Goal: Task Accomplishment & Management: Use online tool/utility

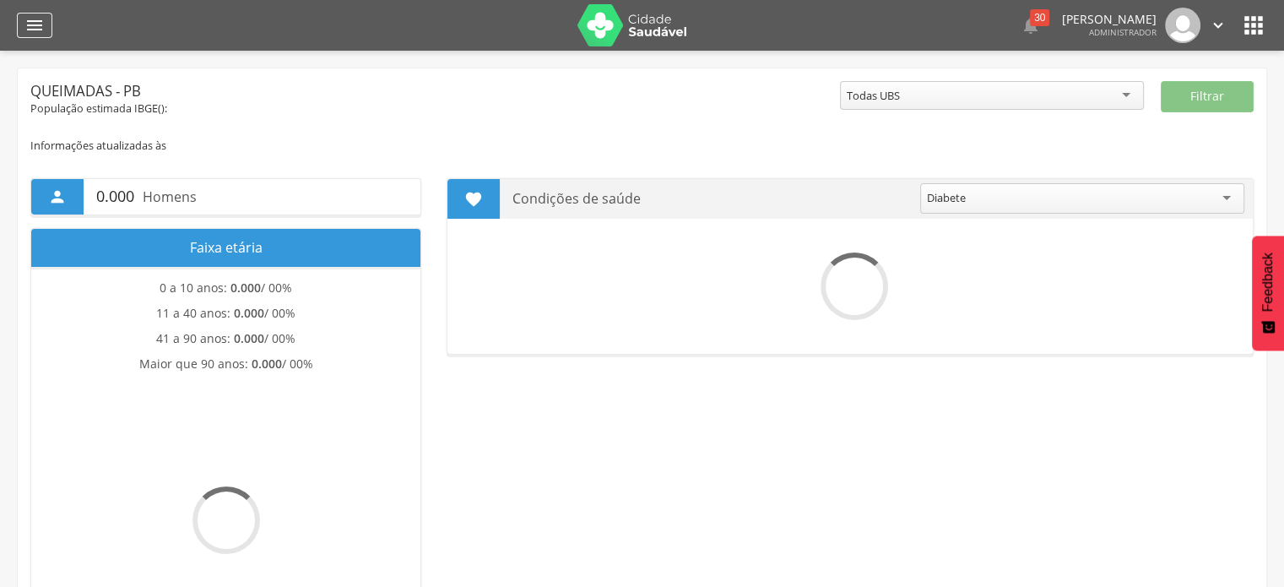
click at [38, 15] on icon "" at bounding box center [34, 25] width 20 height 20
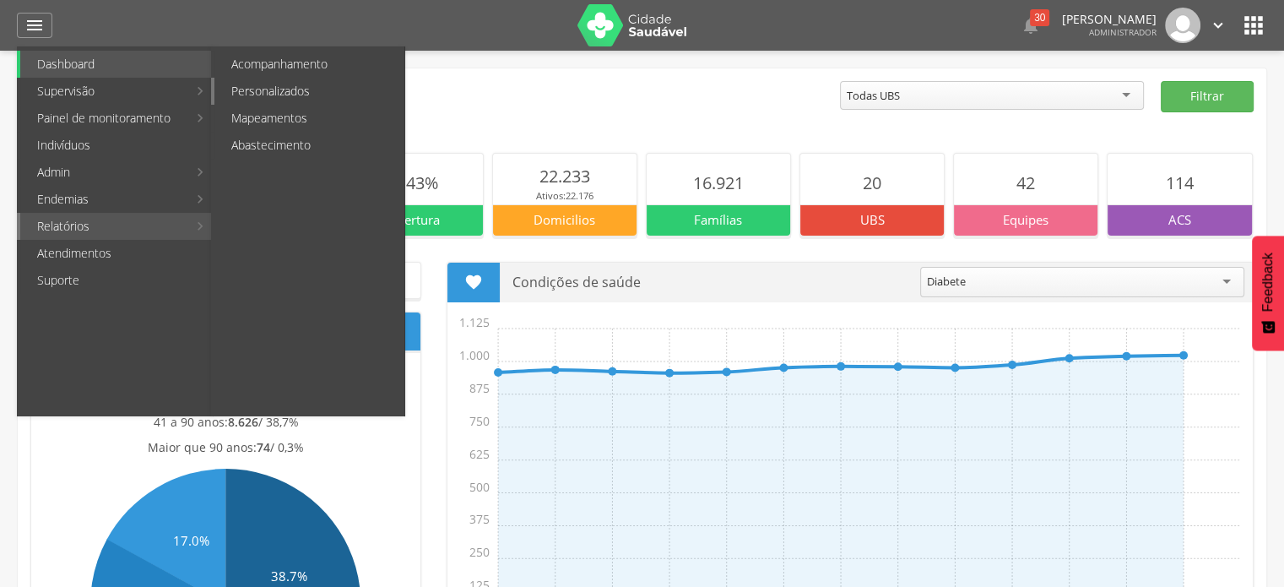
click at [317, 101] on link "Personalizados" at bounding box center [309, 91] width 190 height 27
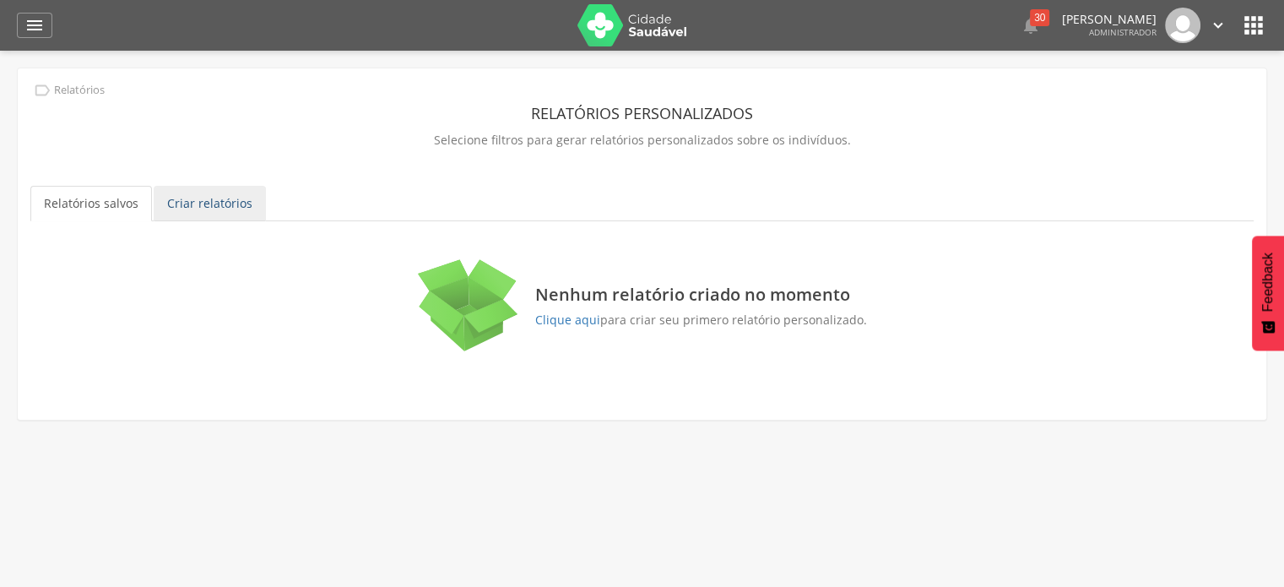
click at [211, 190] on link "Criar relatórios" at bounding box center [210, 203] width 112 height 35
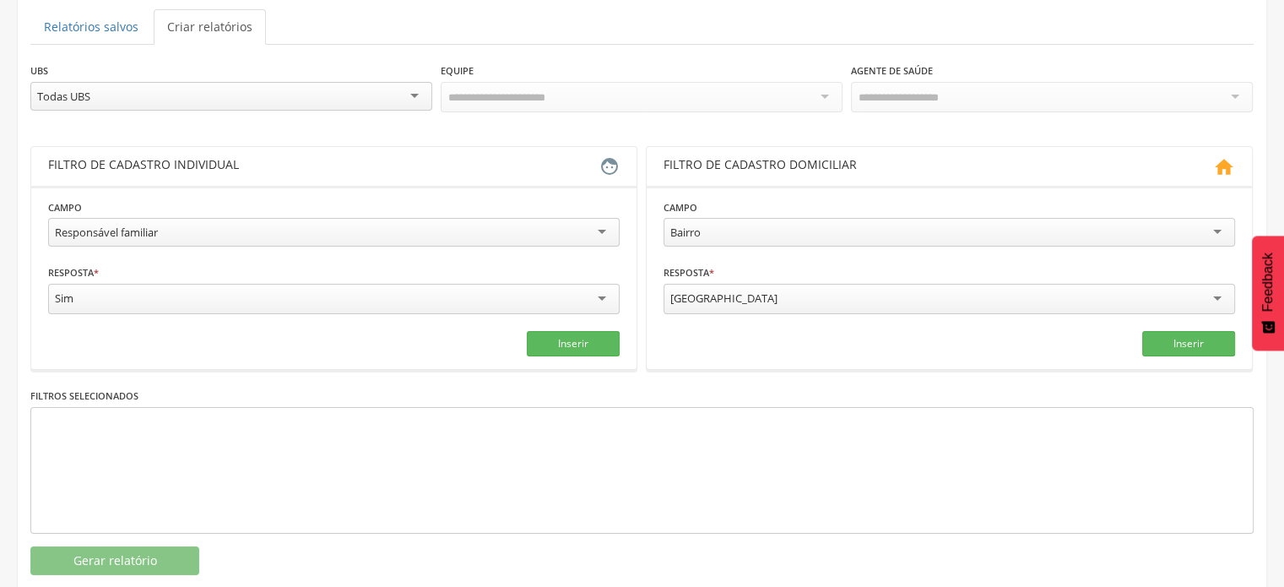
scroll to position [205, 0]
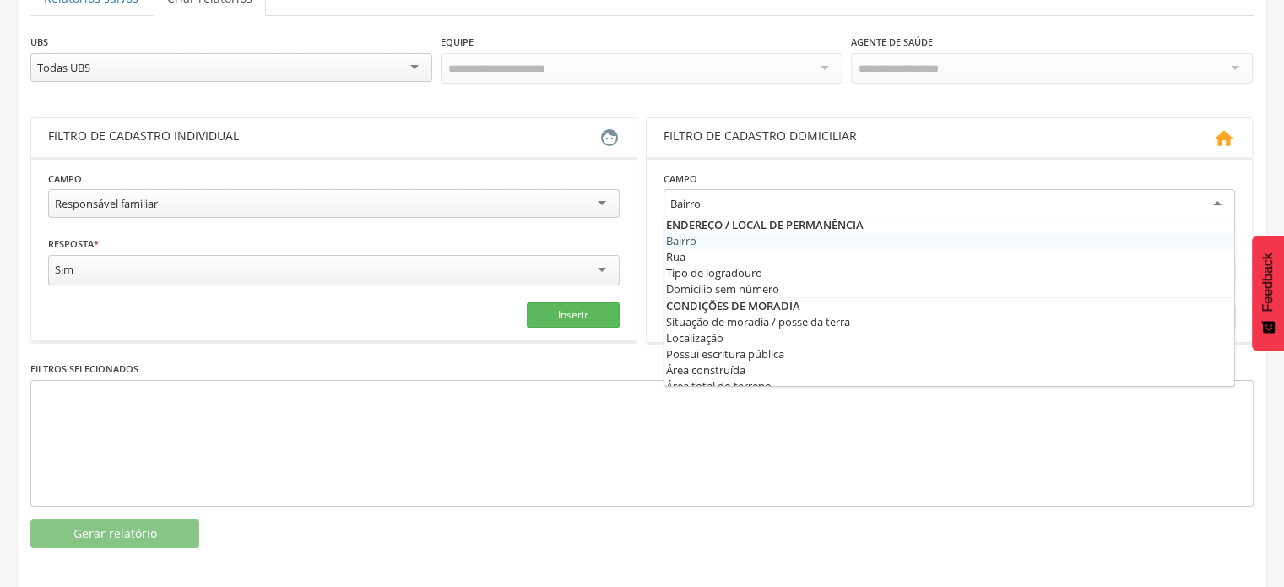
click at [844, 189] on div "Bairro" at bounding box center [948, 204] width 571 height 30
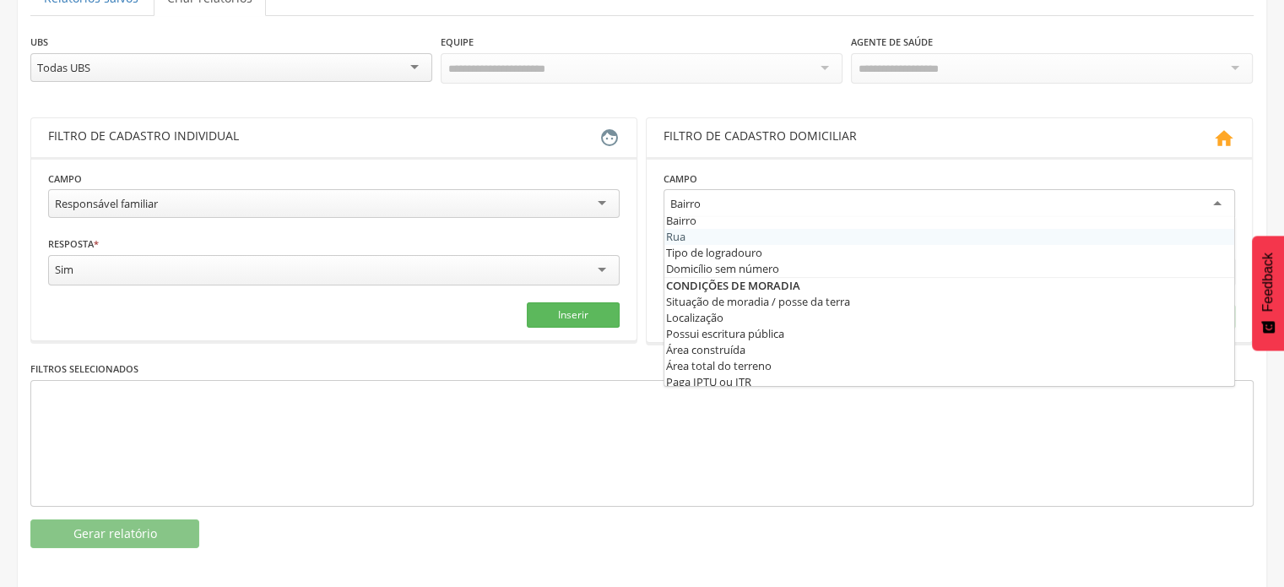
scroll to position [0, 0]
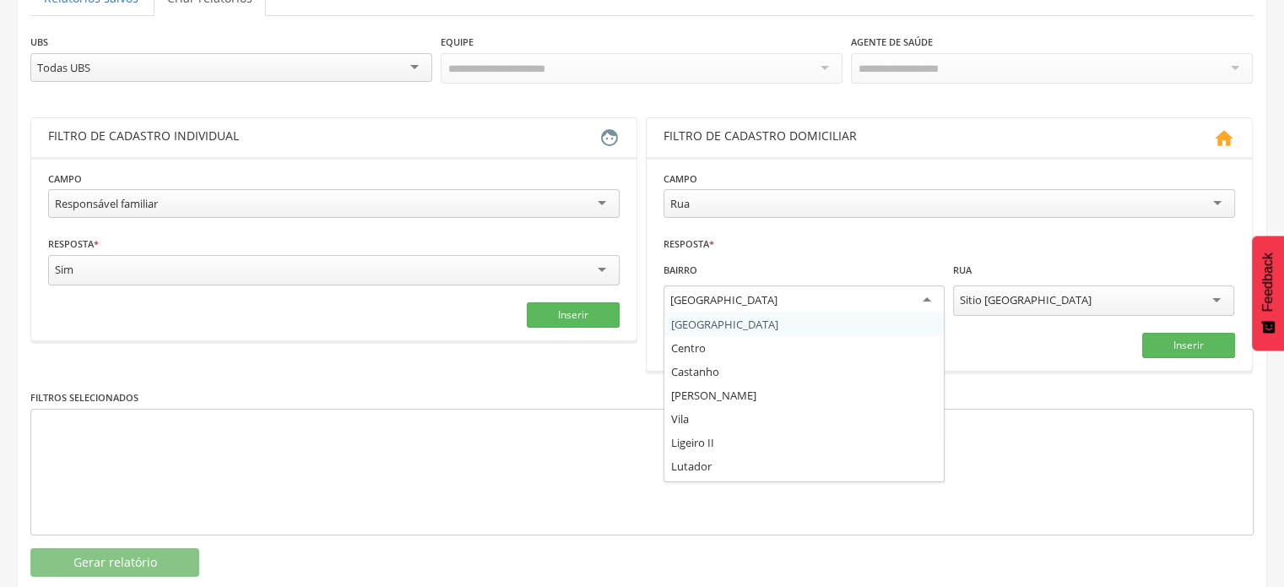
click at [854, 301] on div "[GEOGRAPHIC_DATA]" at bounding box center [803, 300] width 281 height 30
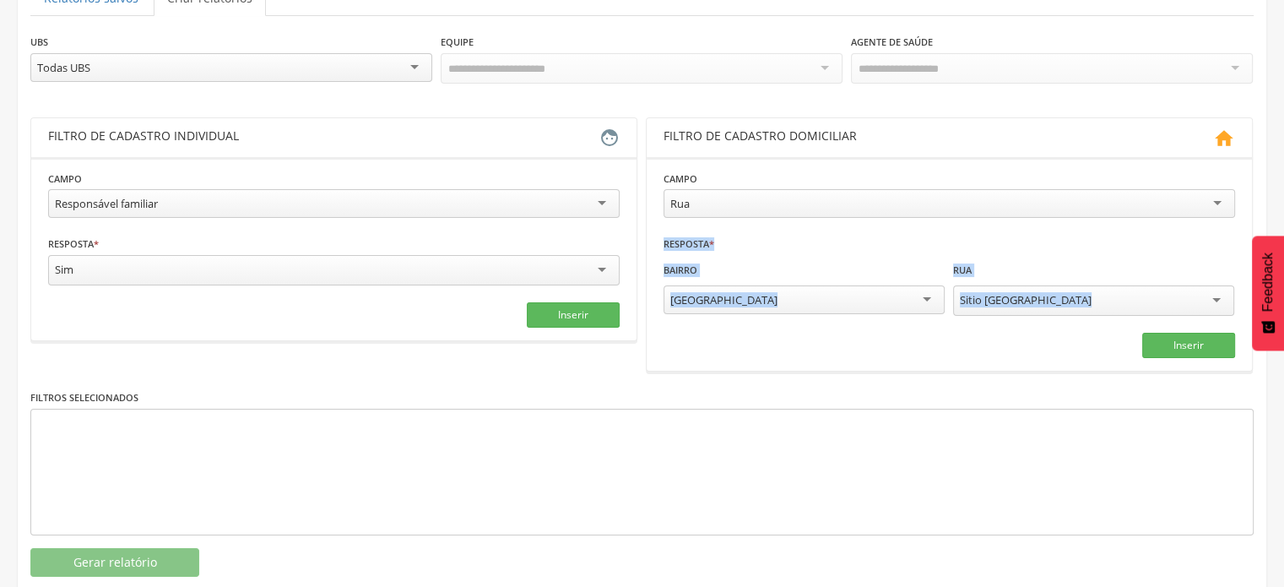
drag, startPoint x: 999, startPoint y: 332, endPoint x: 784, endPoint y: 214, distance: 245.9
click at [784, 214] on fieldset "**********" at bounding box center [948, 264] width 571 height 188
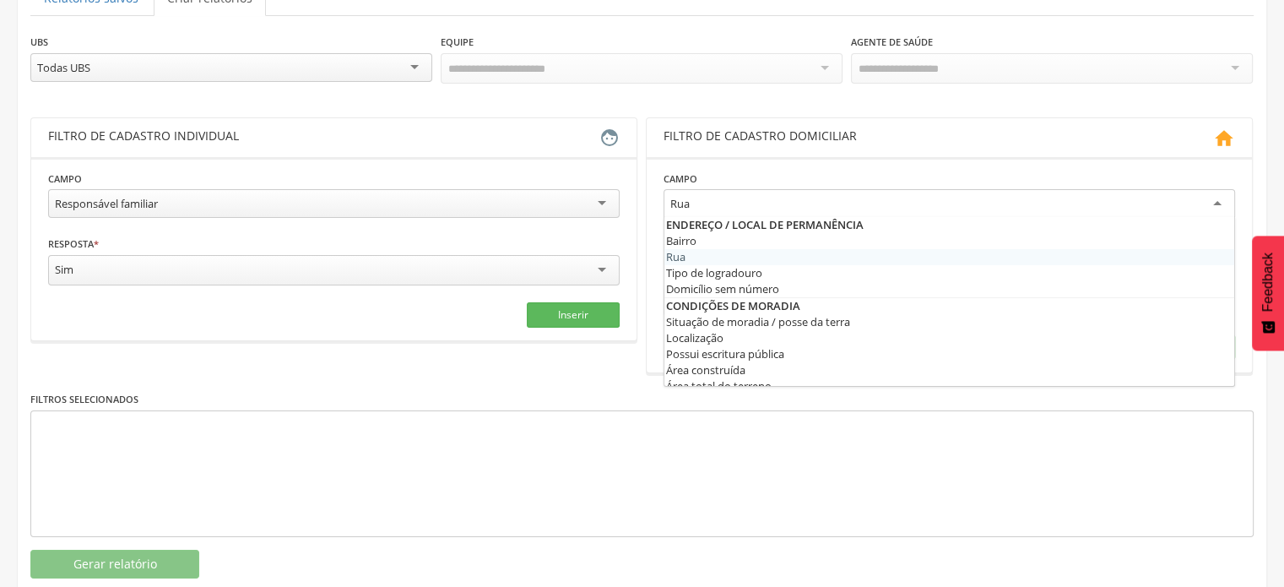
click at [784, 214] on div "Rua Bairro Rua Tipo de logradouro Domicílio sem número Situação de moradia / po…" at bounding box center [948, 206] width 571 height 35
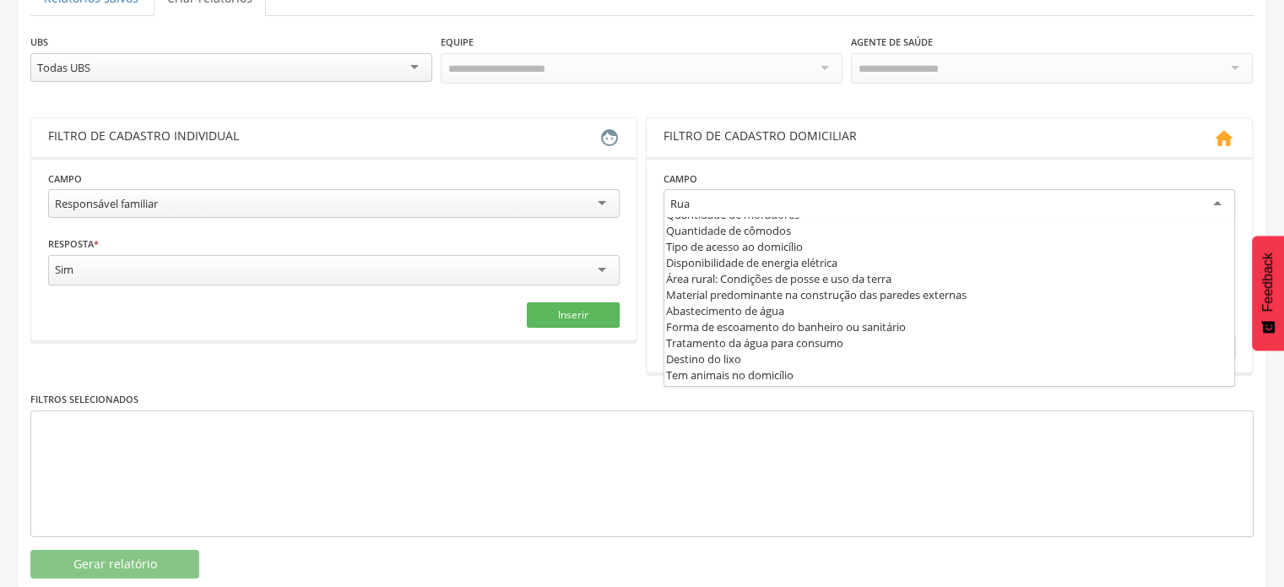
scroll to position [226, 0]
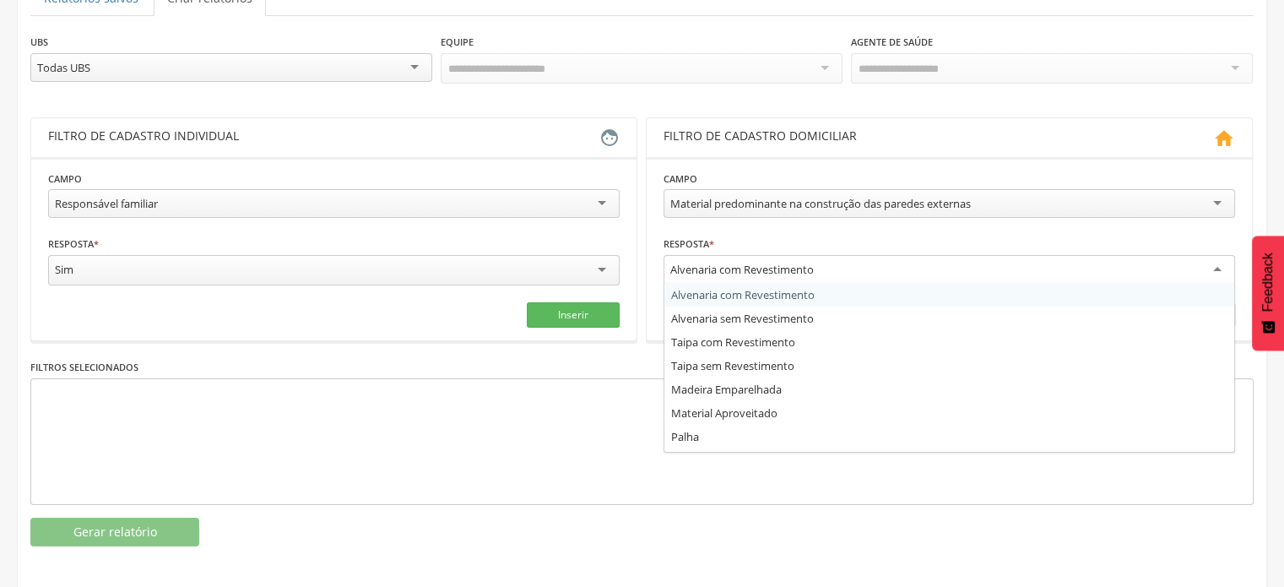
click at [821, 261] on div "Alvenaria com Revestimento" at bounding box center [948, 270] width 571 height 30
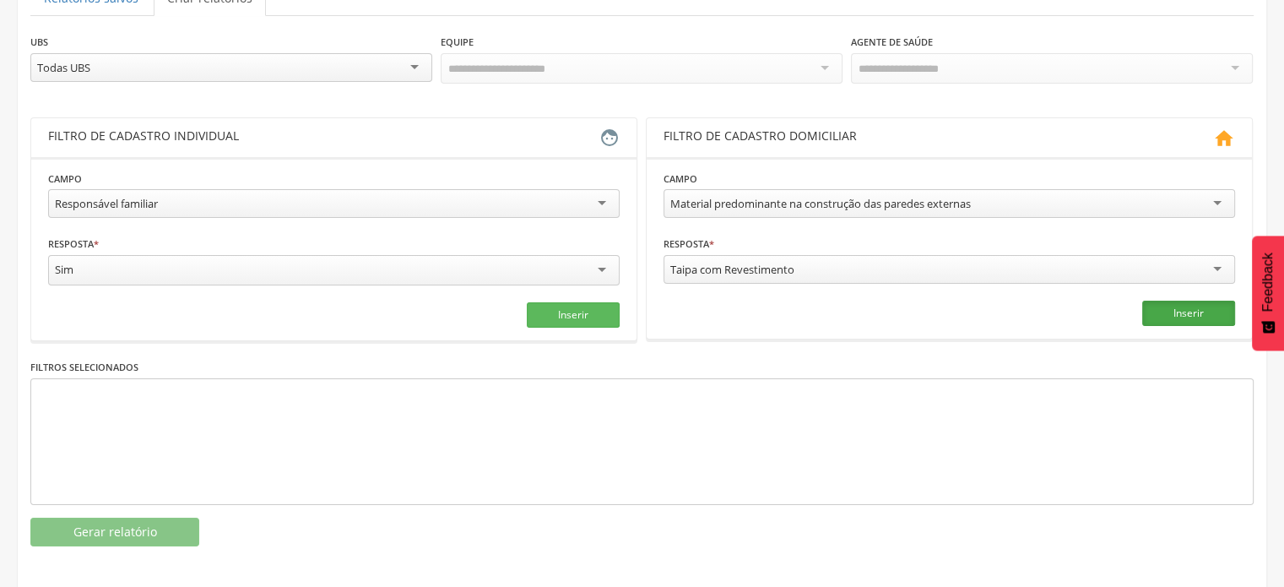
click at [1187, 306] on button "Inserir" at bounding box center [1188, 312] width 93 height 25
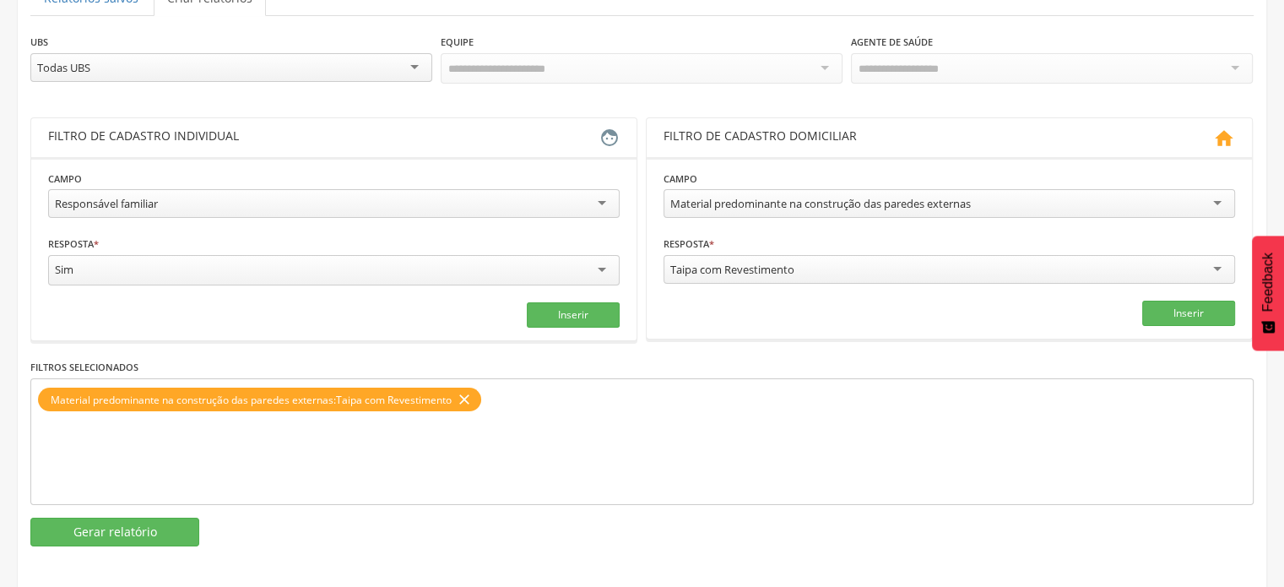
click at [557, 322] on section "**********" at bounding box center [333, 248] width 605 height 183
click at [583, 310] on button "Inserir" at bounding box center [573, 314] width 93 height 25
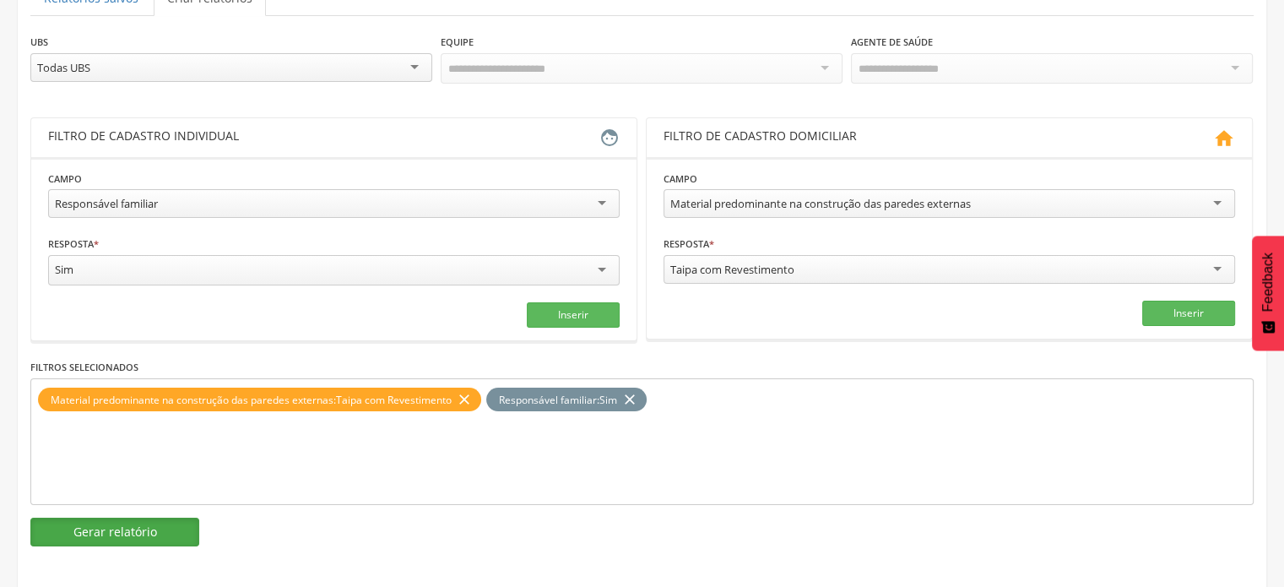
click at [159, 532] on button "Gerar relatório" at bounding box center [114, 531] width 169 height 29
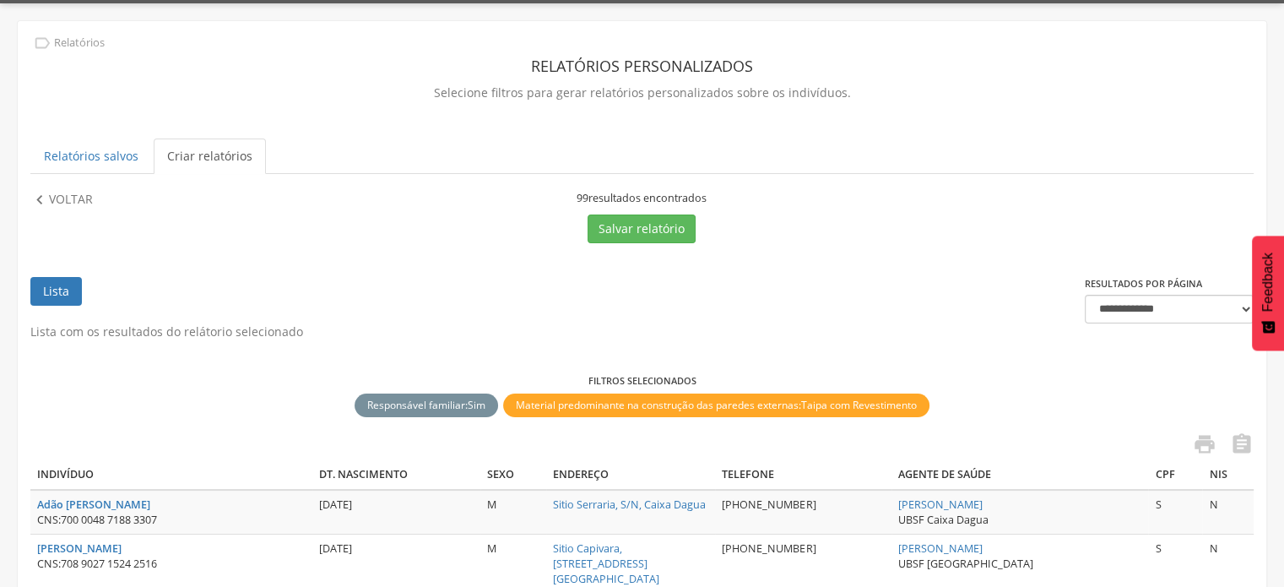
scroll to position [0, 0]
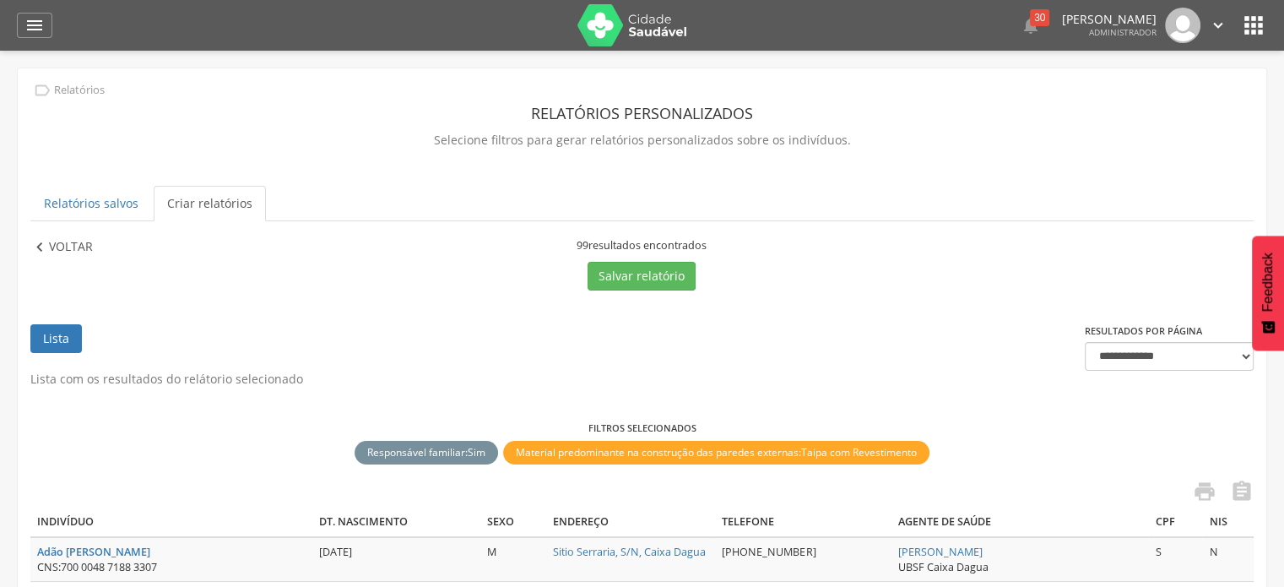
click at [71, 246] on p "Voltar" at bounding box center [71, 247] width 44 height 19
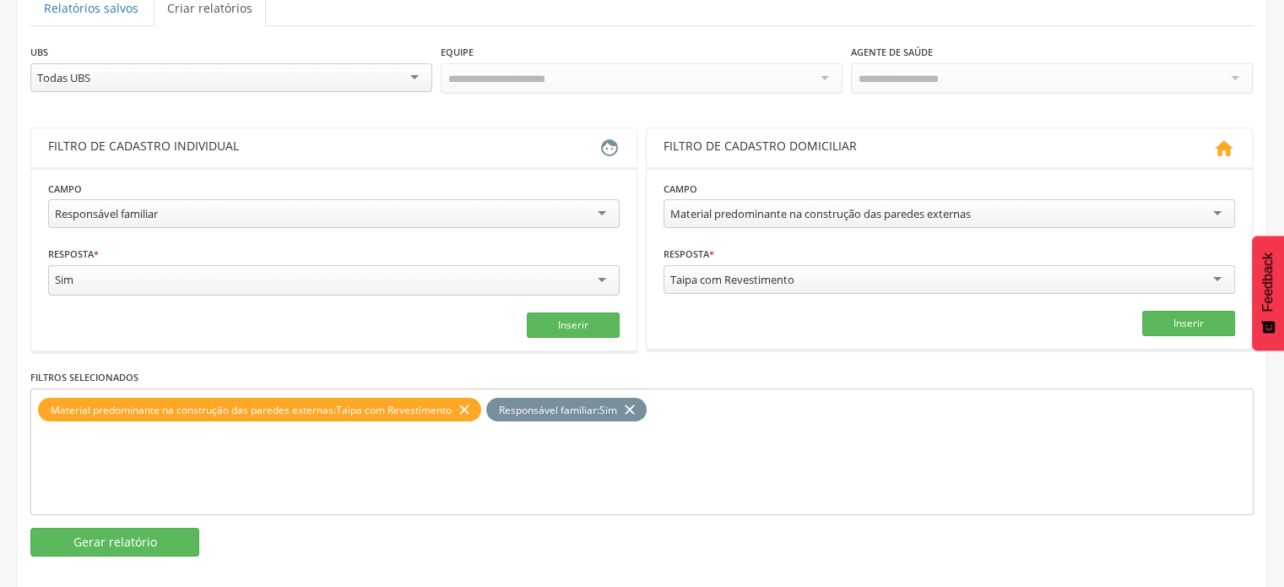
scroll to position [205, 0]
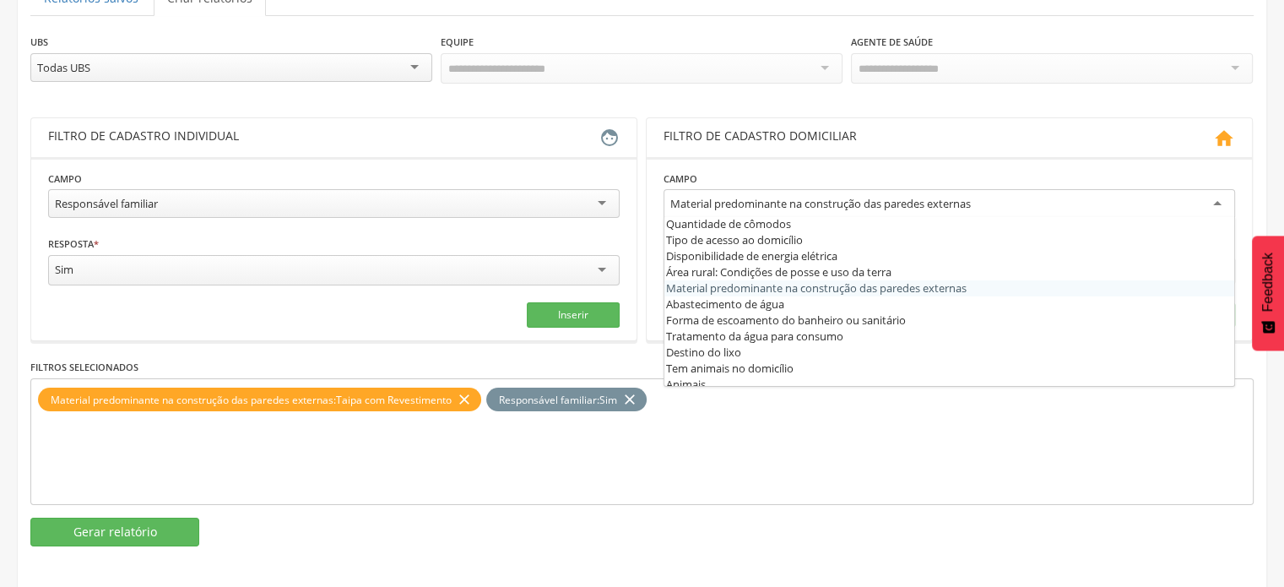
click at [743, 208] on div "Material predominante na construção das paredes externas" at bounding box center [948, 204] width 571 height 30
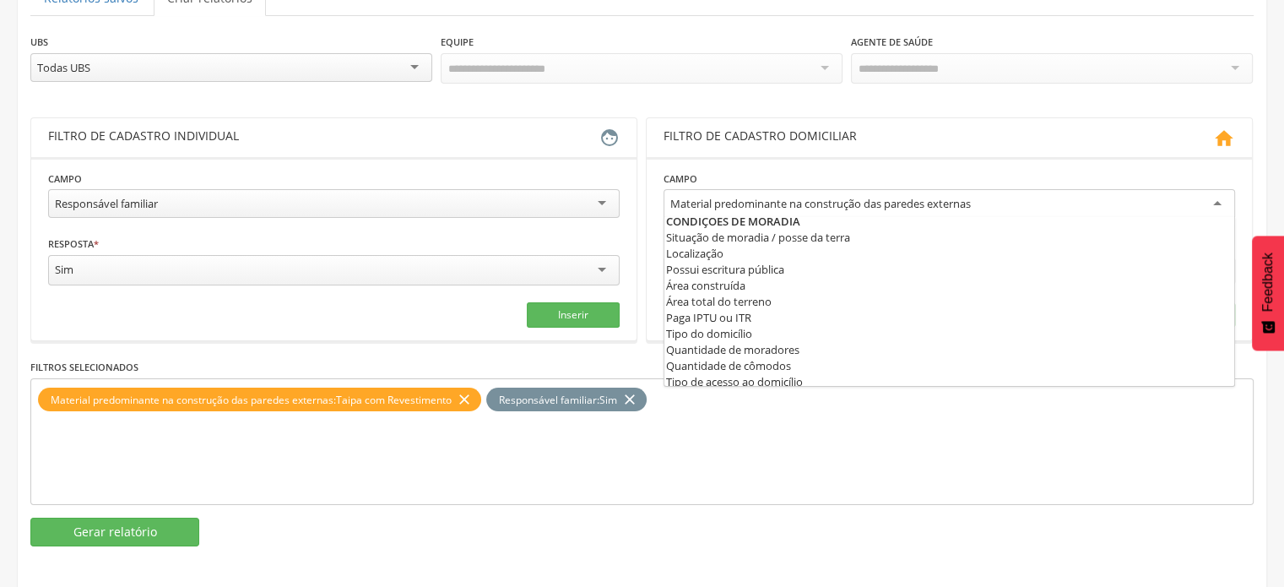
scroll to position [78, 0]
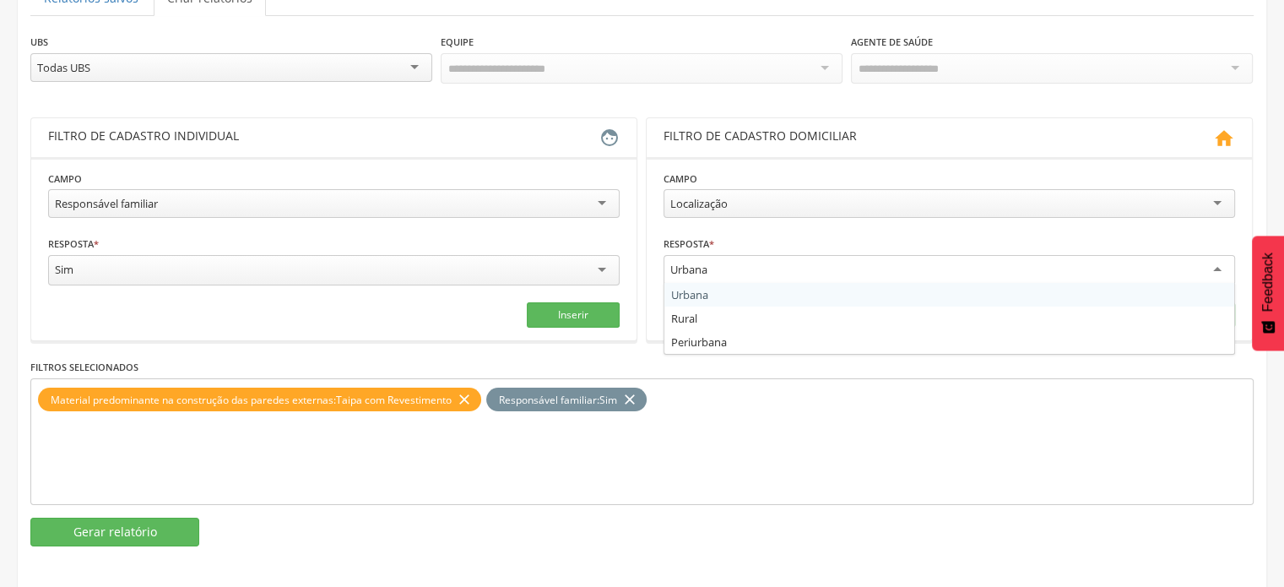
click at [744, 262] on div "Urbana" at bounding box center [948, 270] width 571 height 30
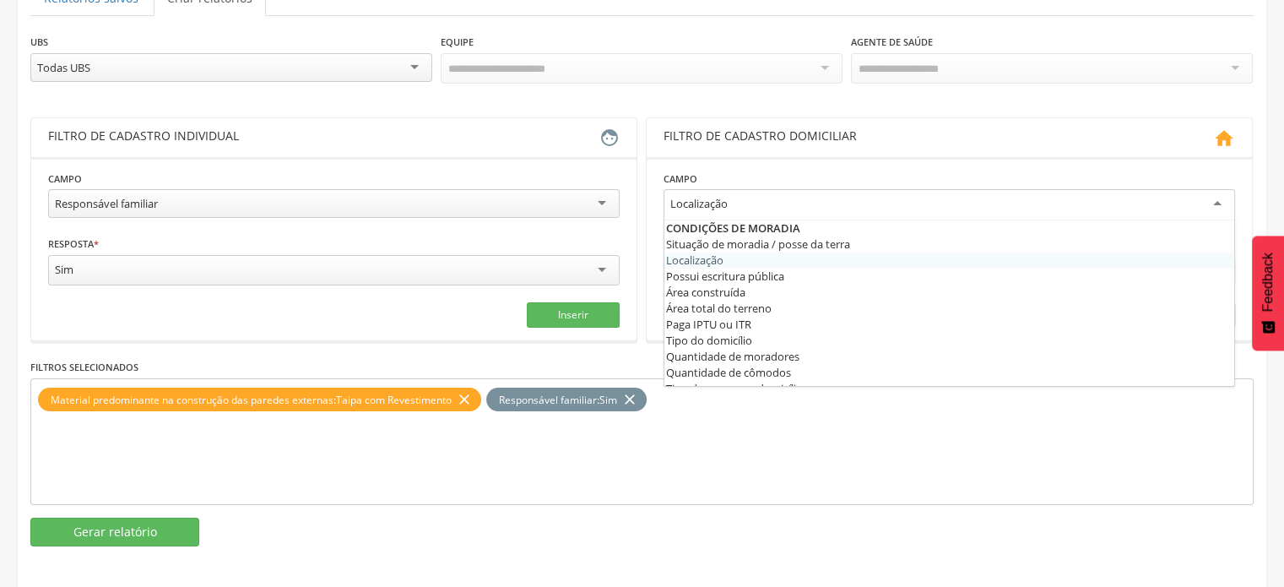
click at [853, 207] on div "Localização" at bounding box center [948, 204] width 571 height 30
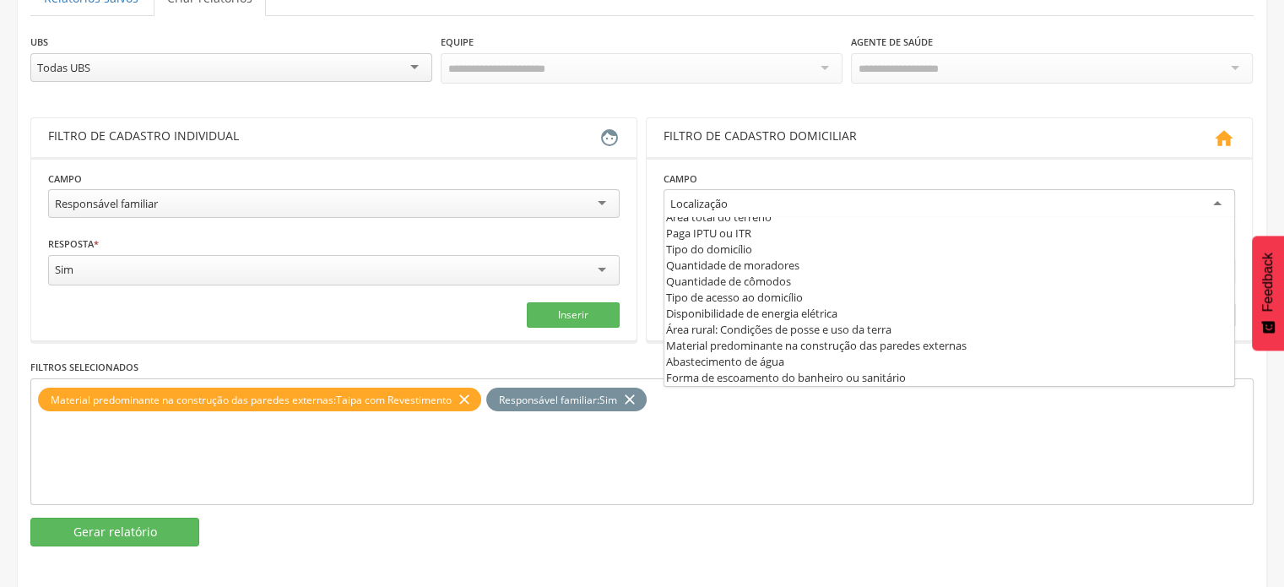
scroll to position [181, 0]
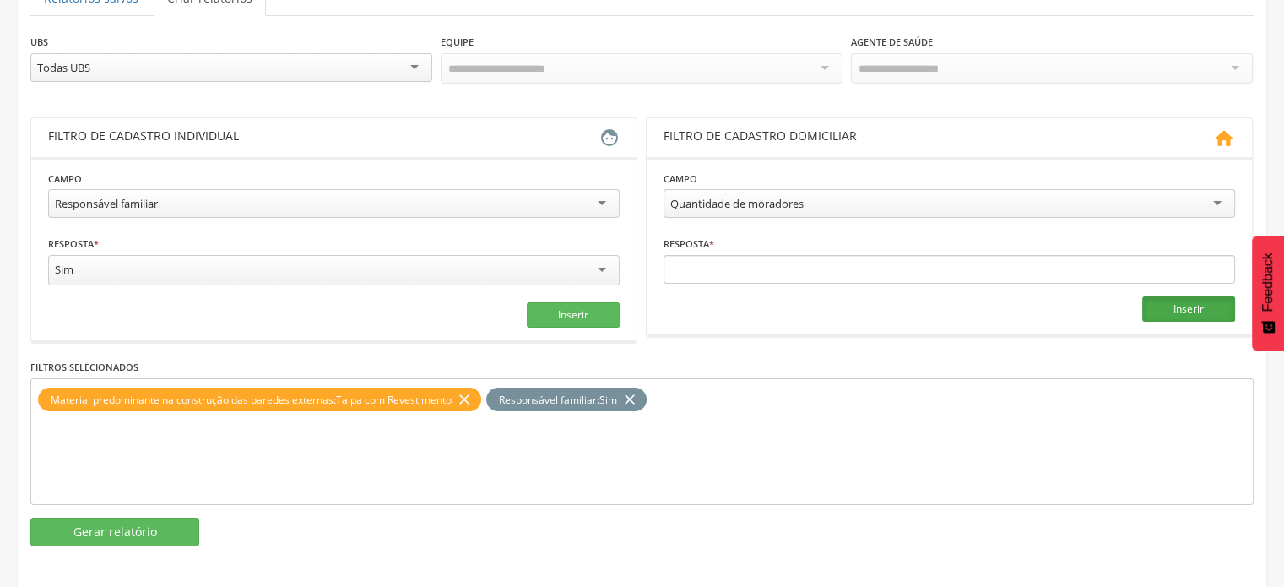
click at [1179, 300] on button "Inserir" at bounding box center [1188, 308] width 93 height 25
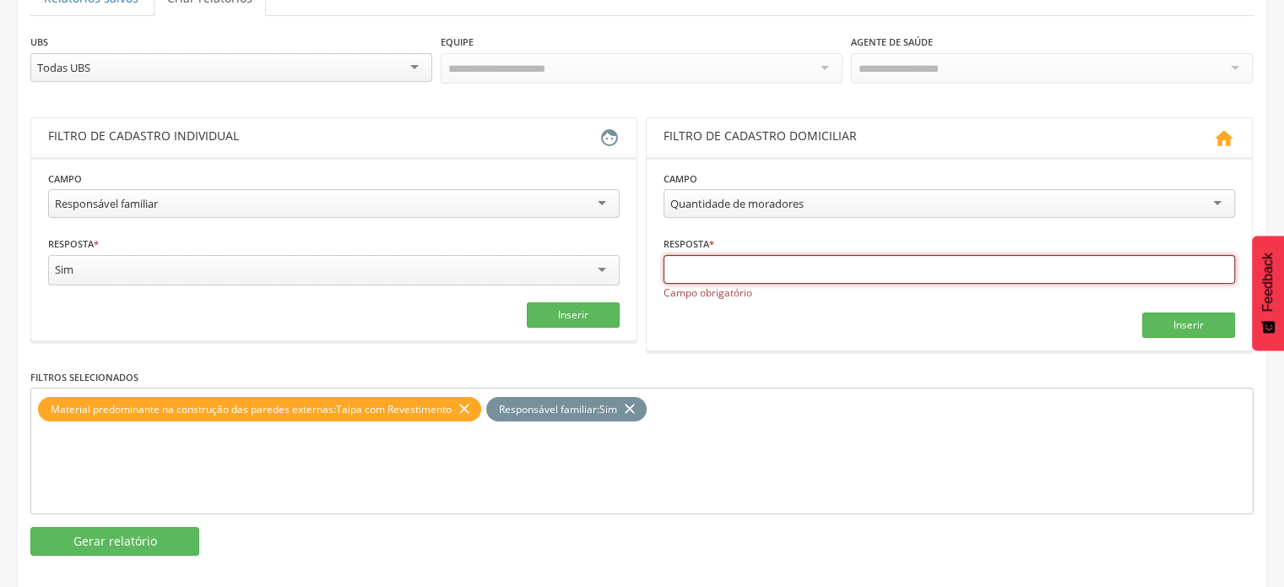
click at [935, 266] on input "text" at bounding box center [948, 269] width 571 height 29
click at [903, 197] on div "Quantidade de moradores" at bounding box center [948, 203] width 571 height 29
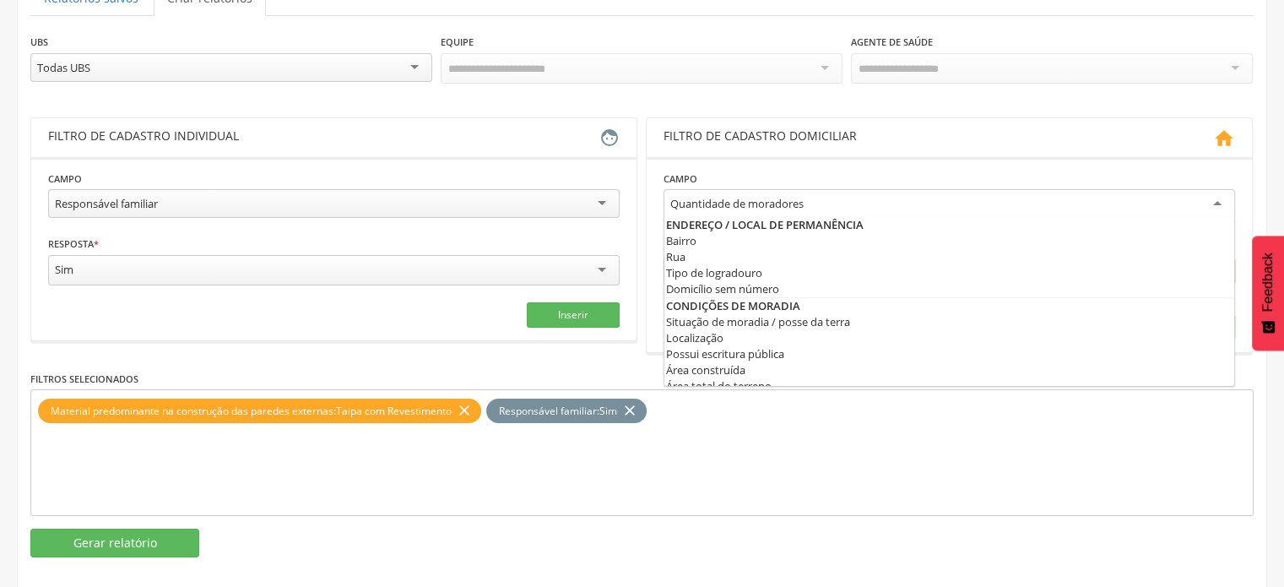
scroll to position [233, 0]
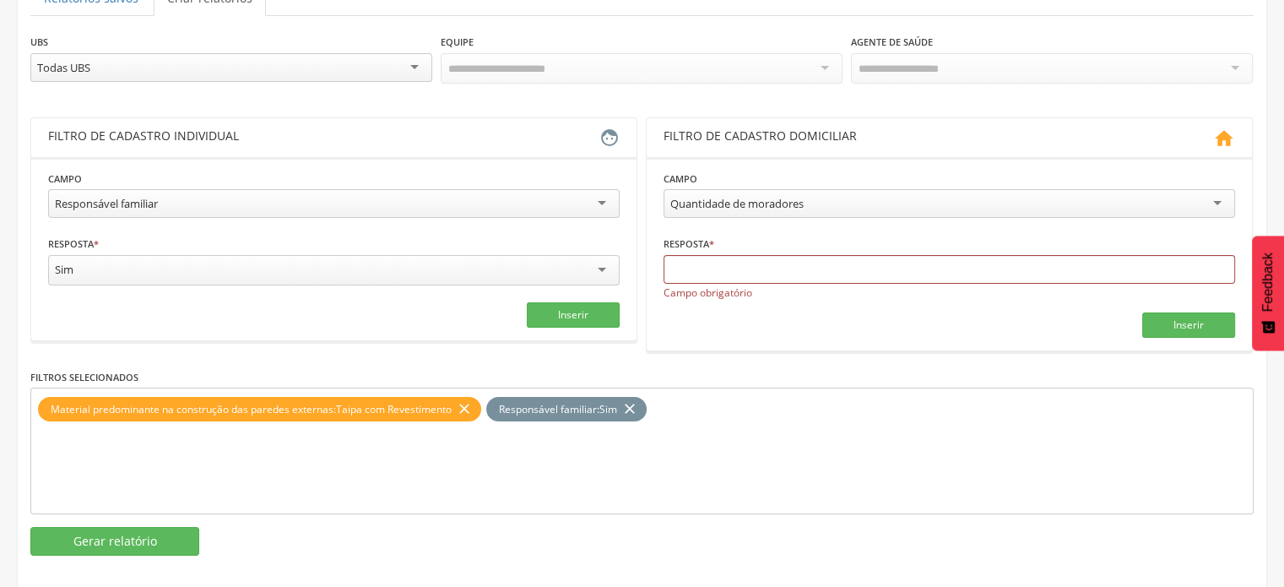
click at [915, 457] on div "Material predominante na construção das paredes externas : Taipa com Revestimen…" at bounding box center [641, 450] width 1223 height 127
click at [895, 270] on input "text" at bounding box center [948, 269] width 571 height 29
type input "*"
click at [1208, 322] on button "Inserir" at bounding box center [1188, 324] width 93 height 25
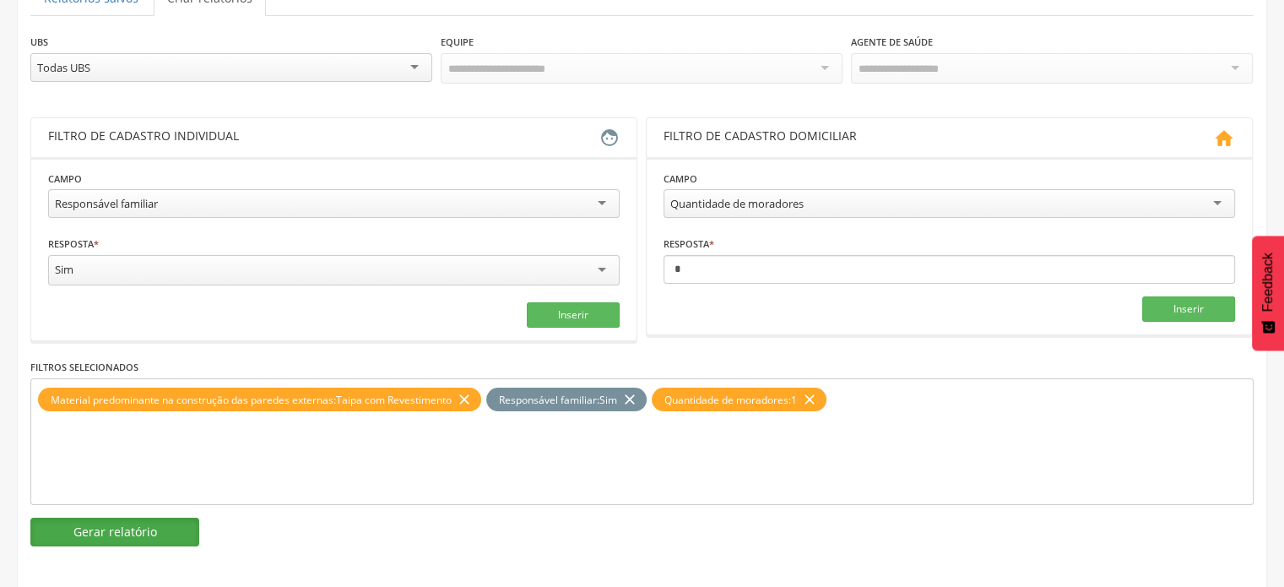
click at [154, 535] on button "Gerar relatório" at bounding box center [114, 531] width 169 height 29
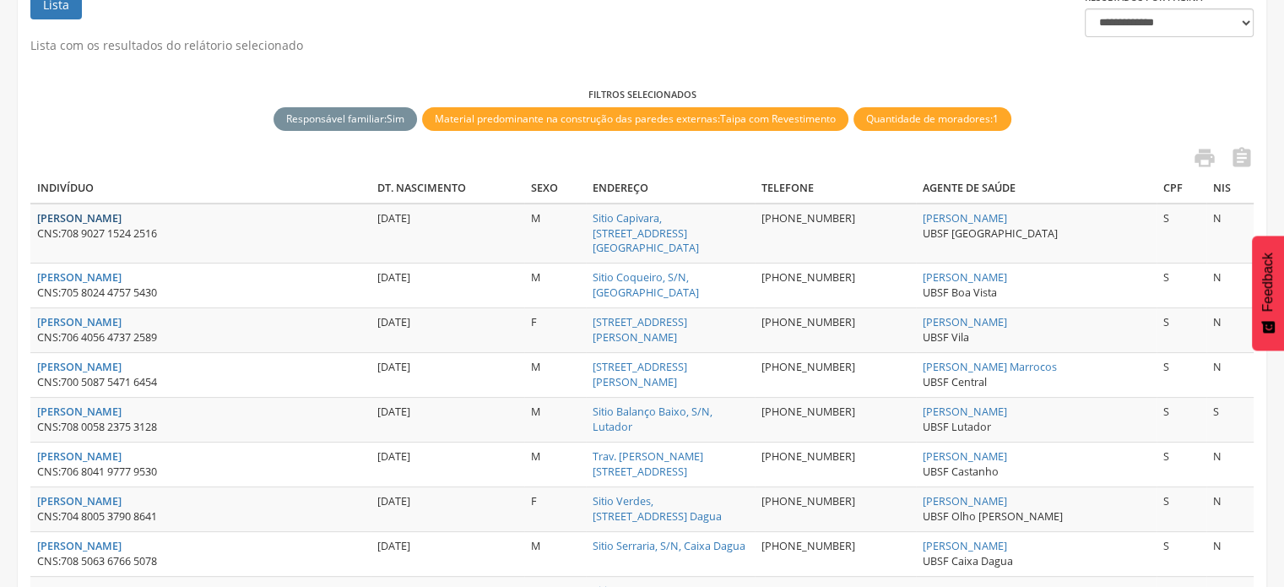
scroll to position [192, 0]
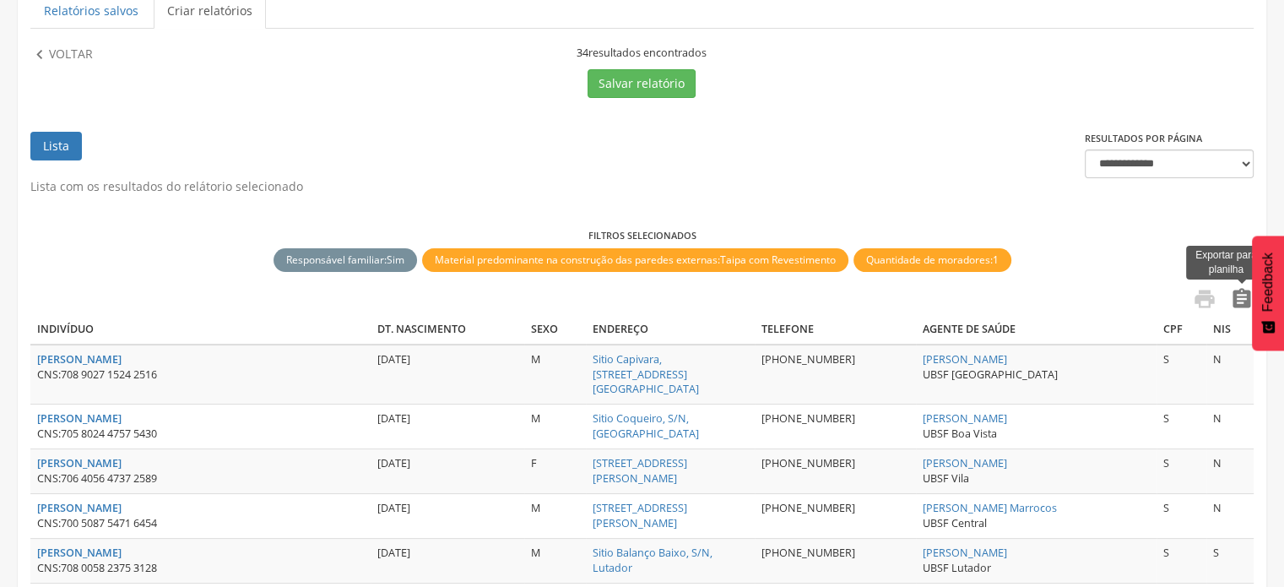
click at [1240, 301] on icon "" at bounding box center [1242, 299] width 24 height 24
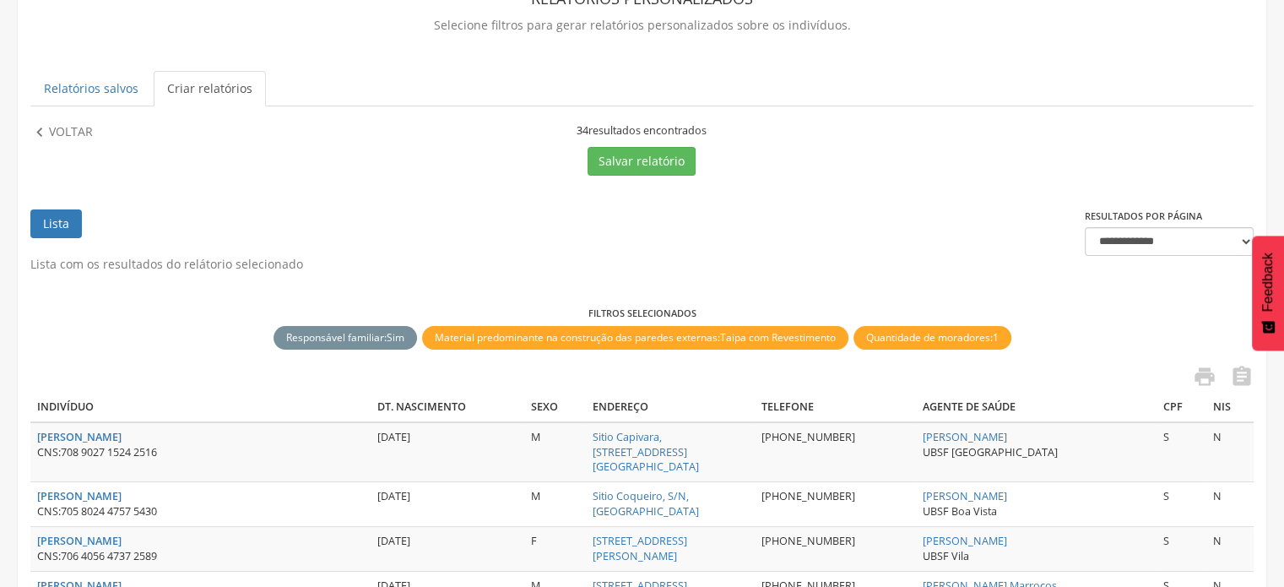
scroll to position [117, 0]
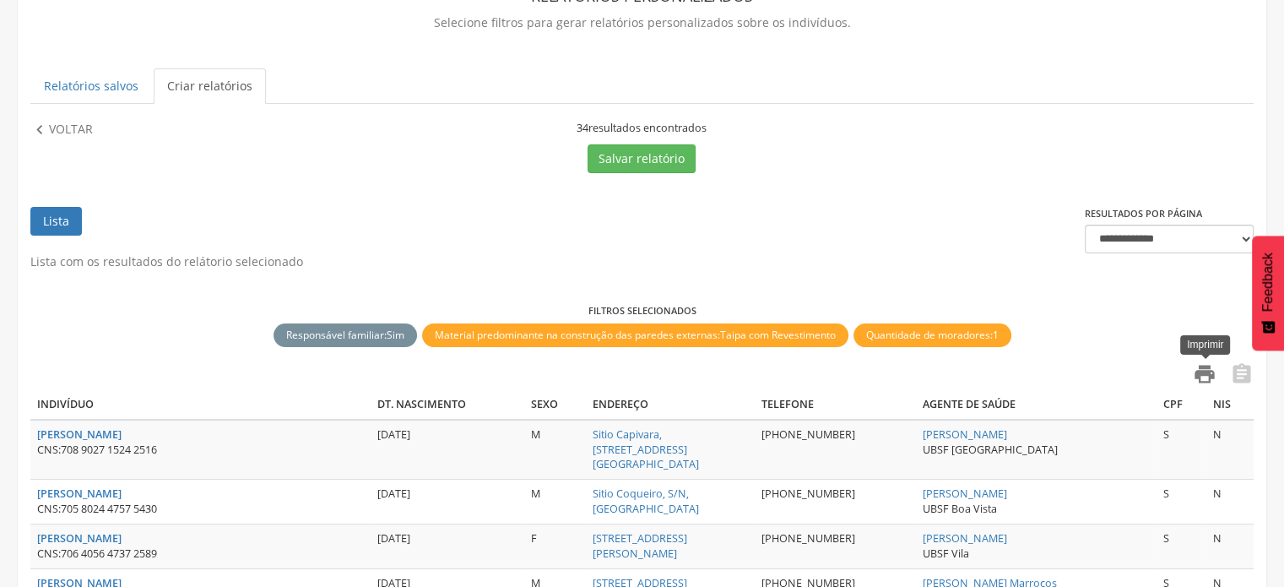
click at [1202, 376] on icon "" at bounding box center [1204, 374] width 24 height 24
click at [76, 127] on p "Voltar" at bounding box center [71, 130] width 44 height 19
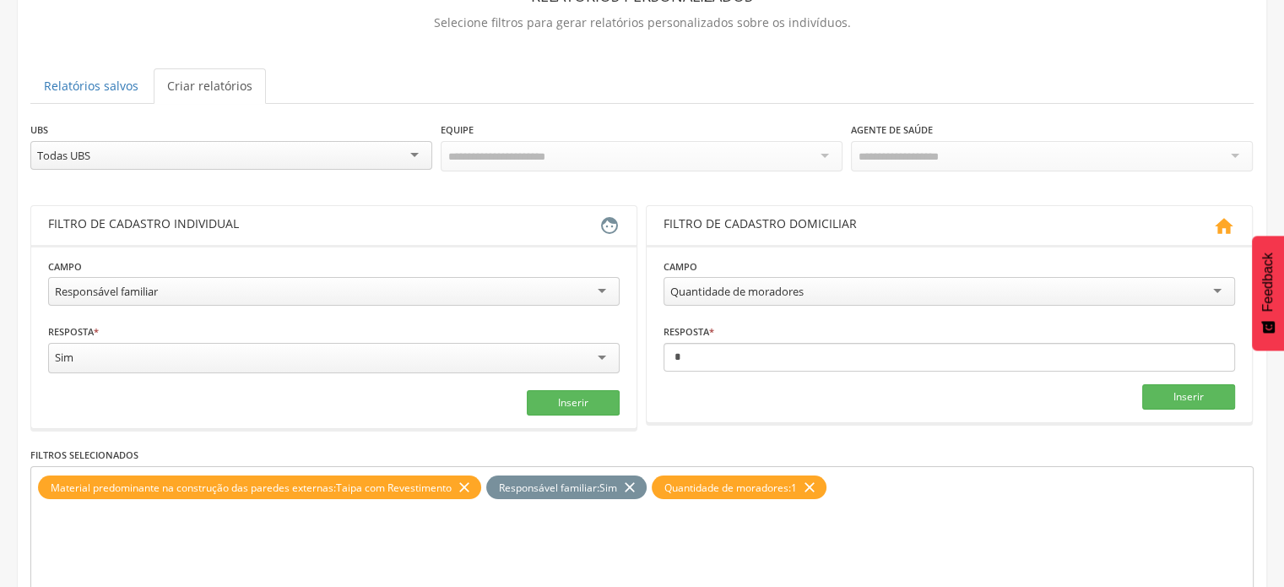
scroll to position [205, 0]
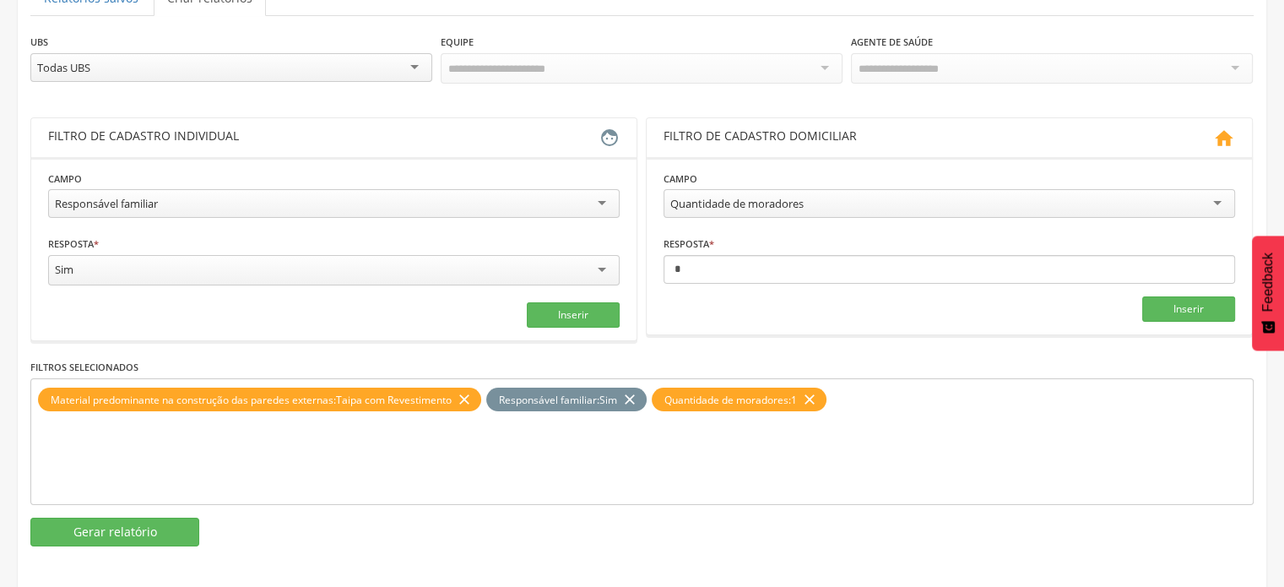
click at [818, 397] on icon "close" at bounding box center [809, 399] width 17 height 24
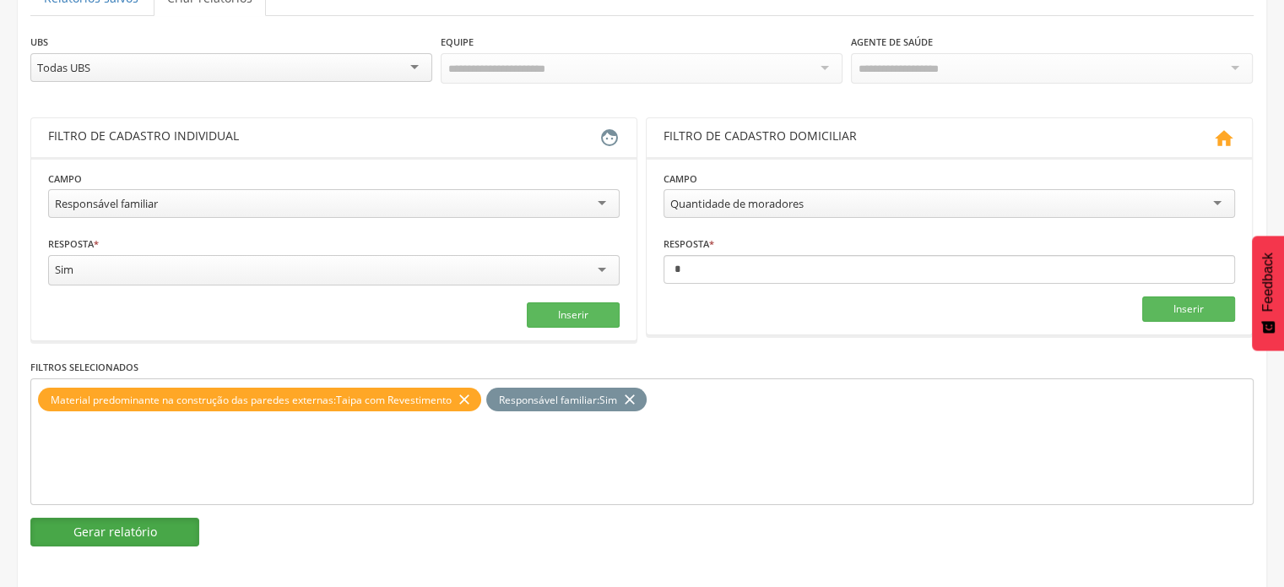
click at [167, 529] on button "Gerar relatório" at bounding box center [114, 531] width 169 height 29
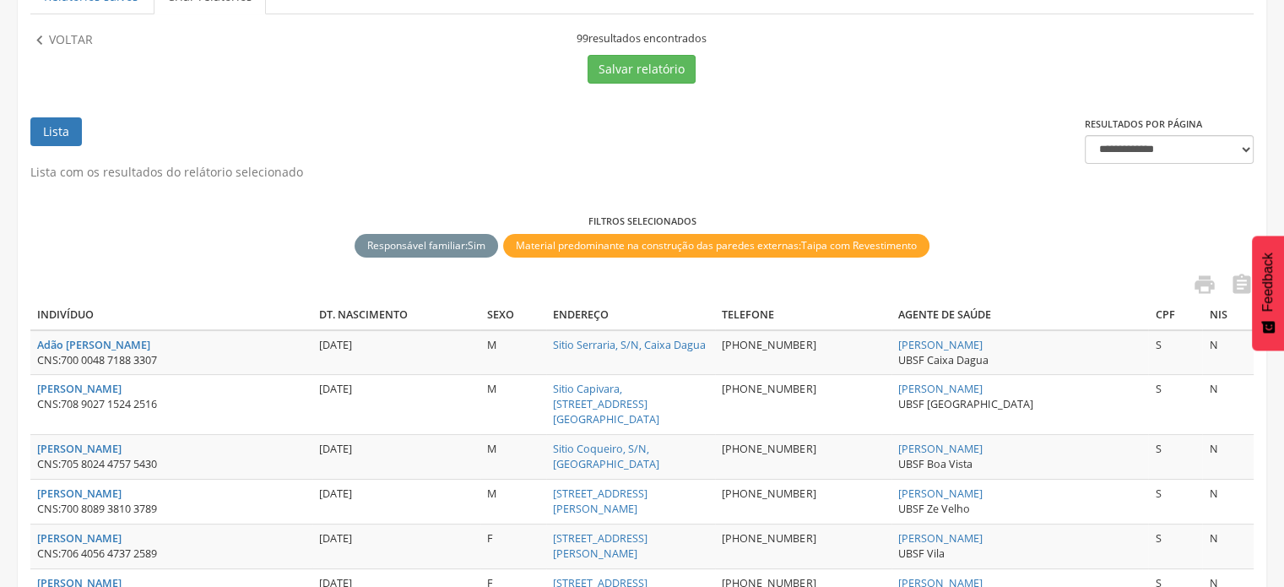
scroll to position [203, 0]
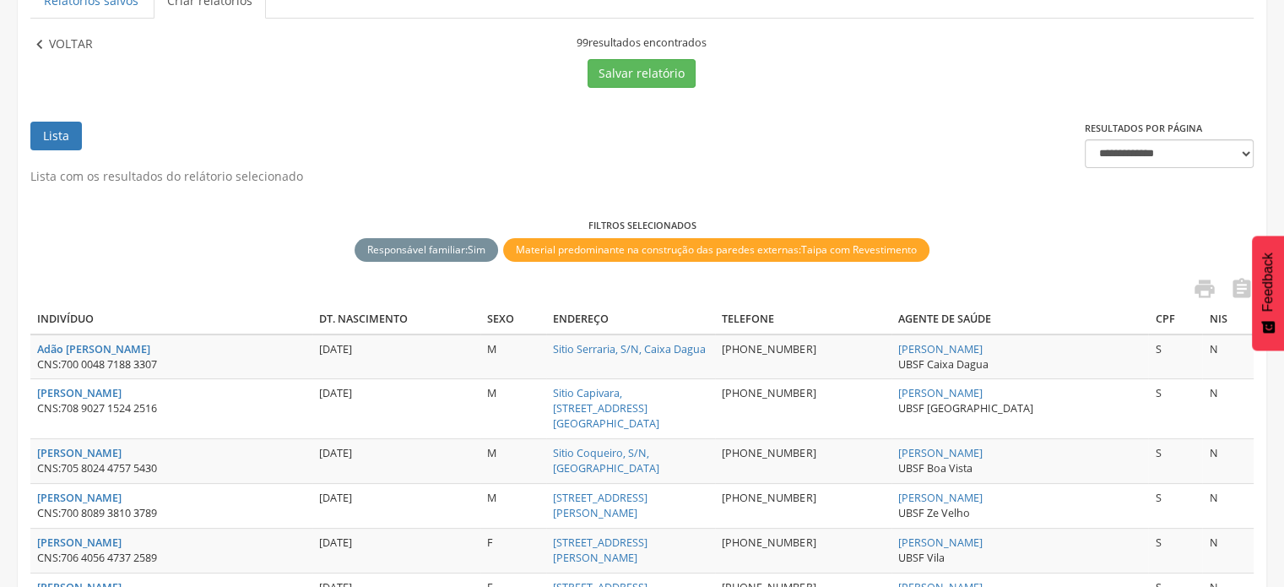
click at [63, 46] on p "Voltar" at bounding box center [71, 44] width 44 height 19
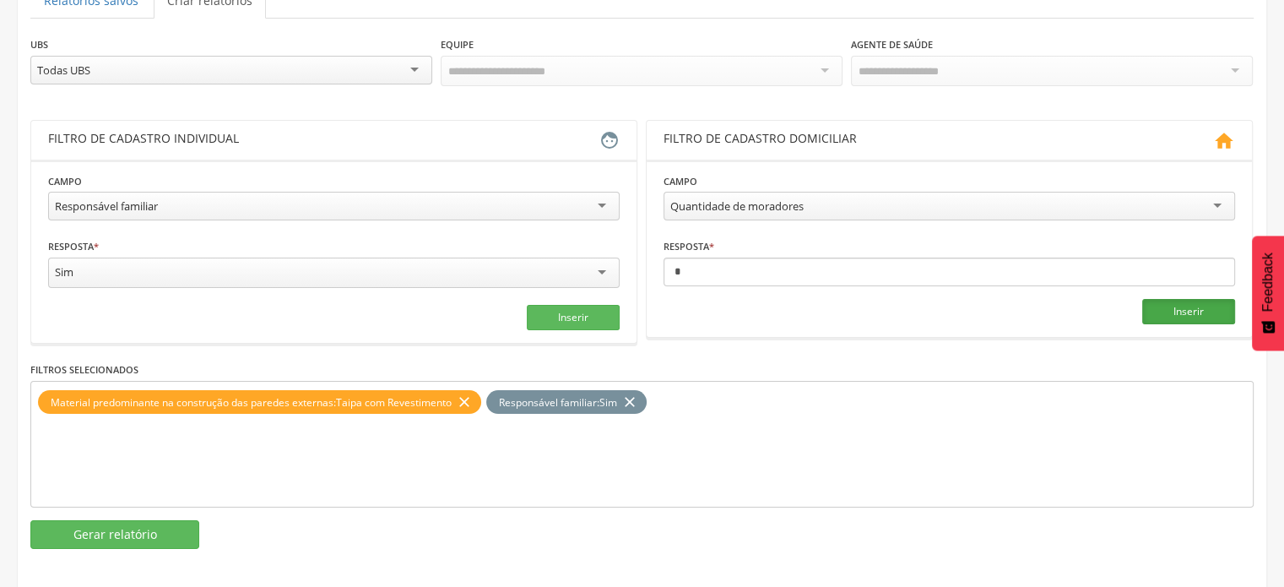
click at [1185, 304] on button "Inserir" at bounding box center [1188, 311] width 93 height 25
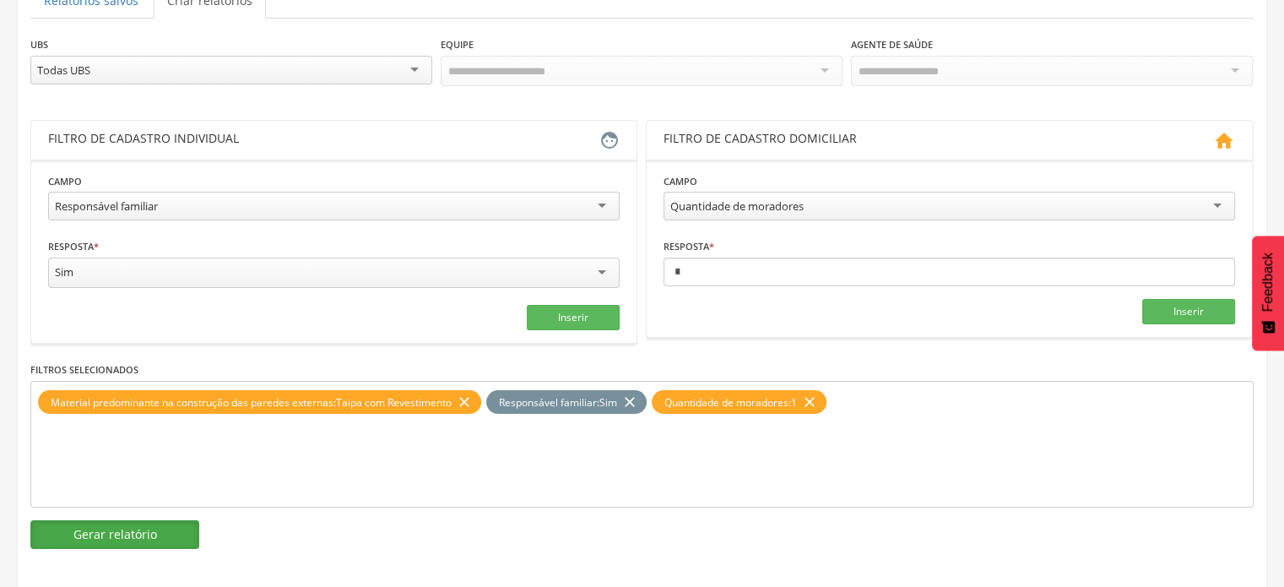
click at [81, 526] on button "Gerar relatório" at bounding box center [114, 534] width 169 height 29
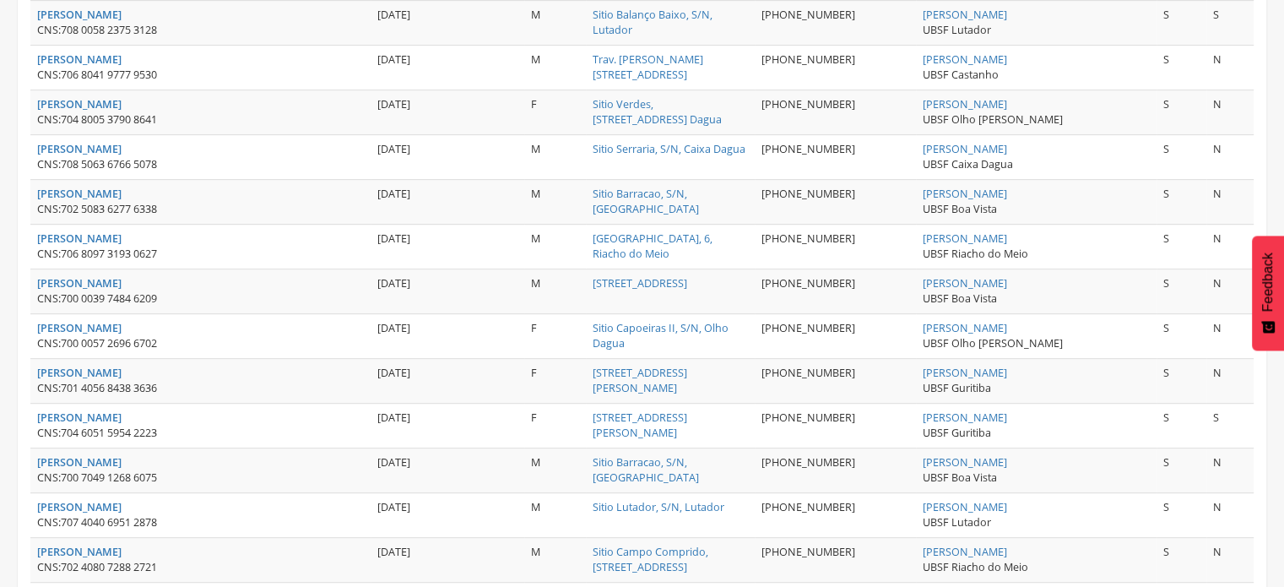
scroll to position [0, 0]
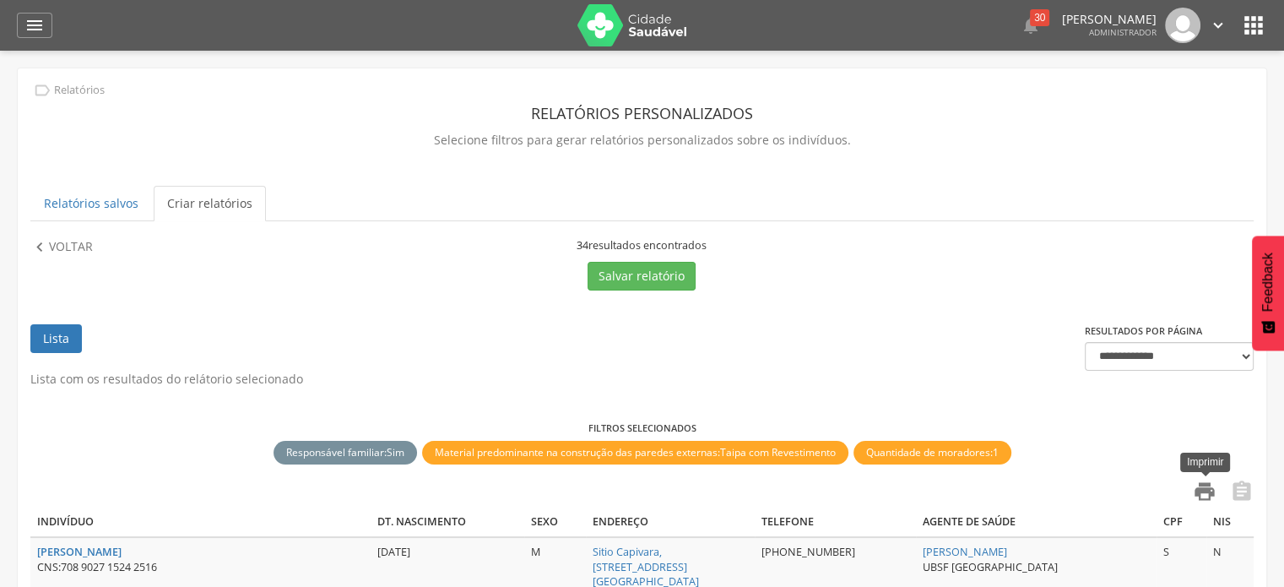
click at [1203, 491] on icon "" at bounding box center [1204, 491] width 24 height 24
click at [1203, 484] on icon "" at bounding box center [1204, 491] width 24 height 24
click at [1207, 488] on icon "" at bounding box center [1204, 491] width 24 height 24
click at [80, 247] on p "Voltar" at bounding box center [71, 247] width 44 height 19
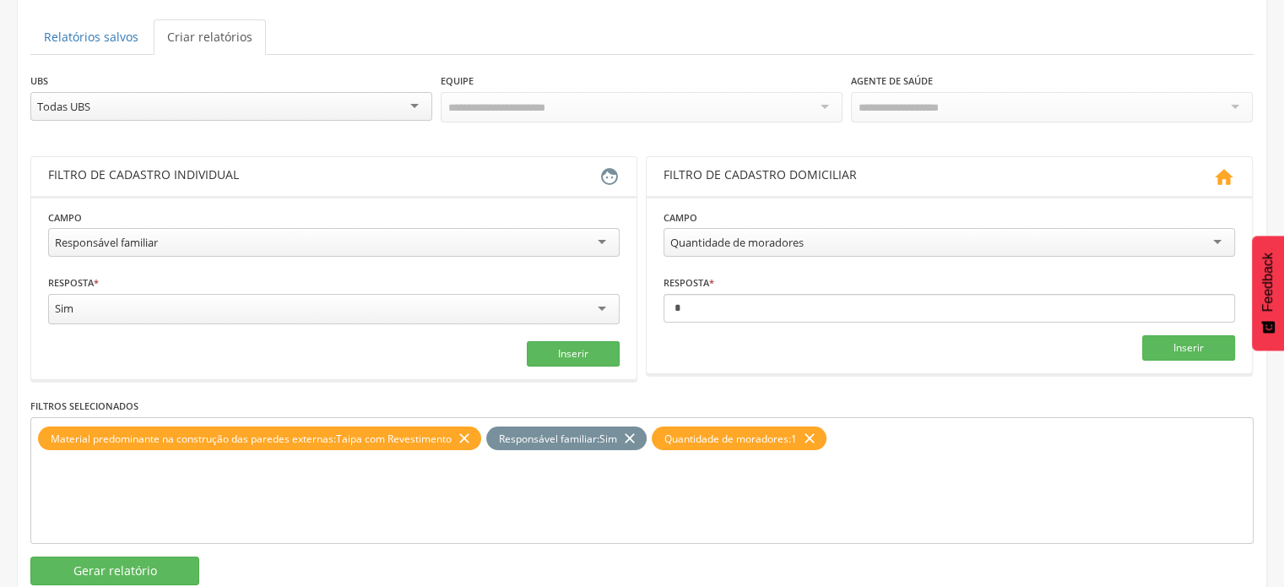
scroll to position [180, 0]
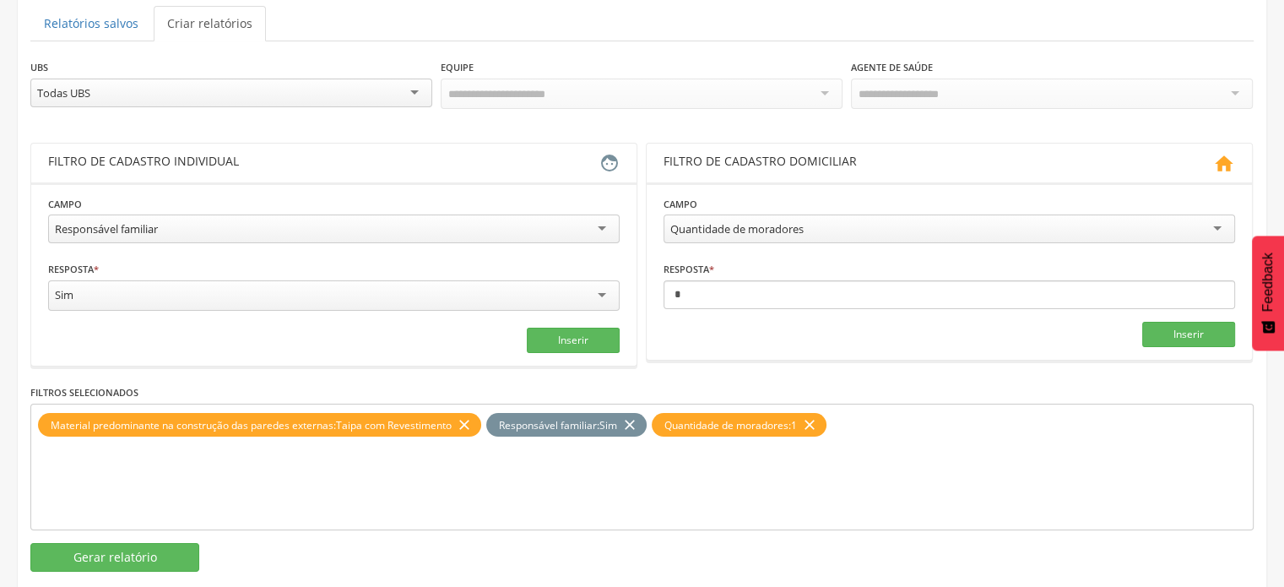
click at [814, 417] on icon "close" at bounding box center [809, 425] width 17 height 24
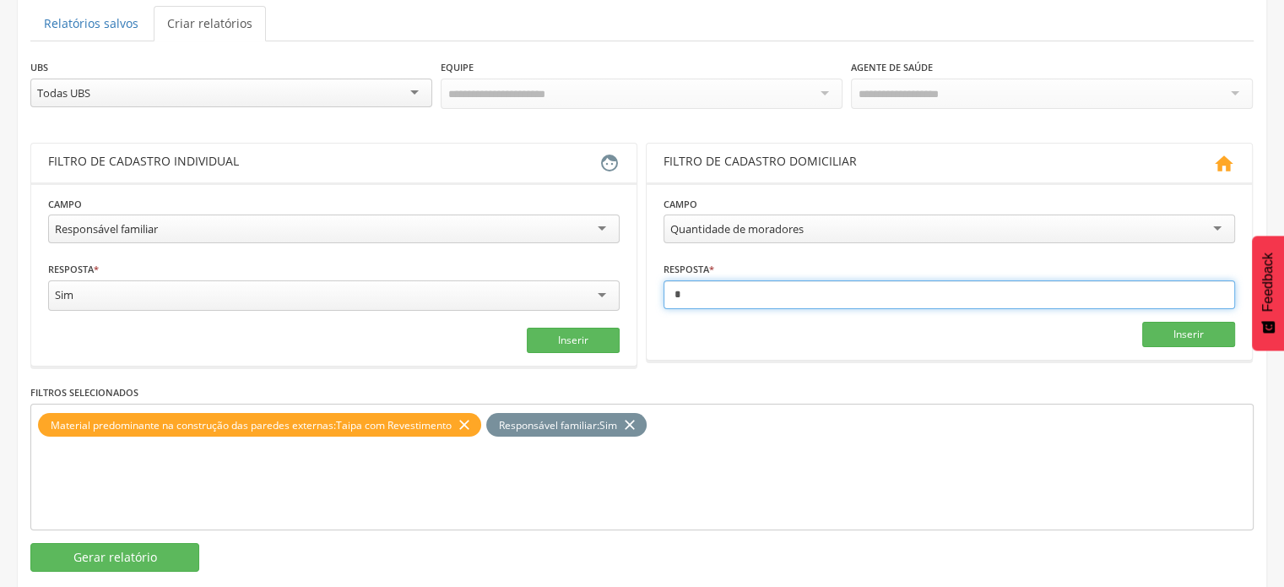
click at [728, 296] on input "*" at bounding box center [948, 294] width 571 height 29
type input "*"
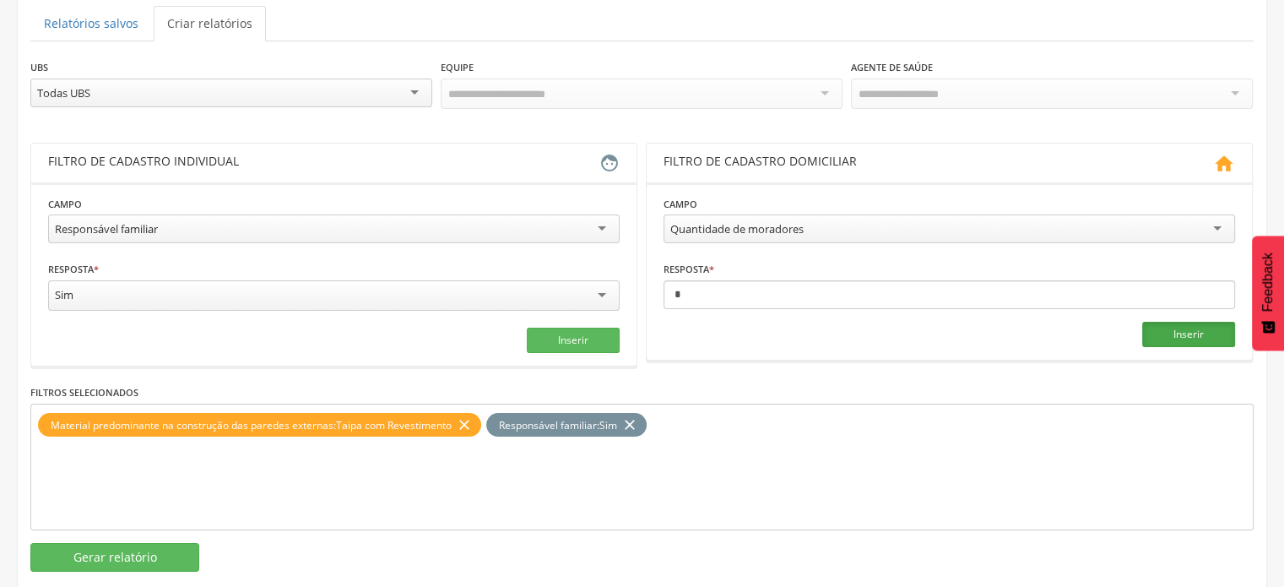
click at [1212, 324] on button "Inserir" at bounding box center [1188, 334] width 93 height 25
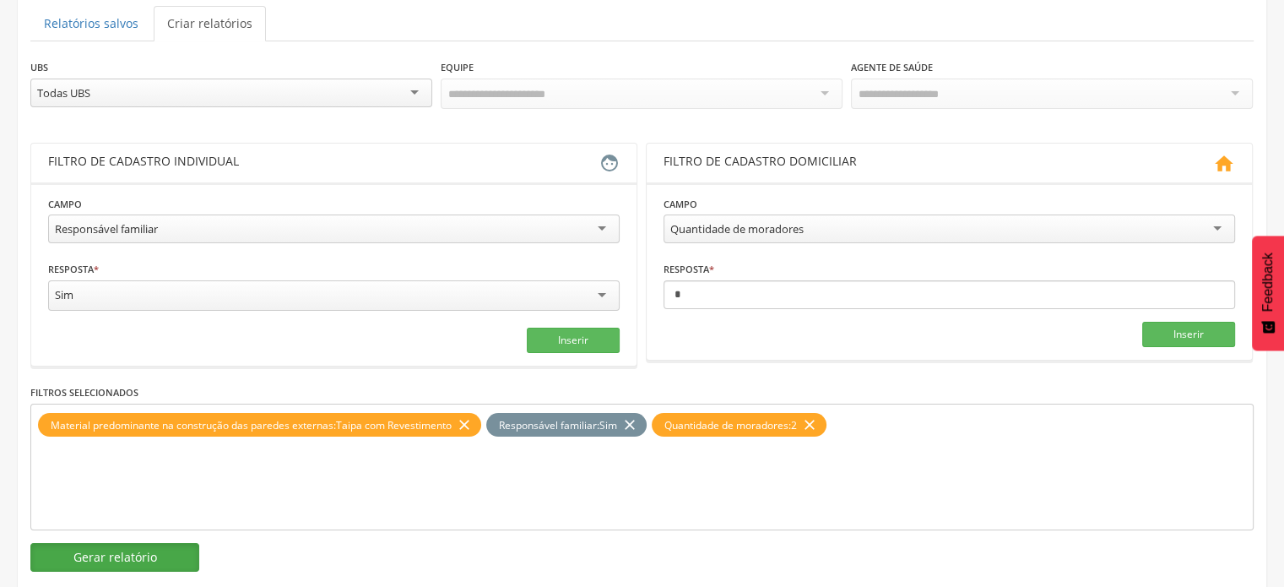
click at [162, 550] on button "Gerar relatório" at bounding box center [114, 557] width 169 height 29
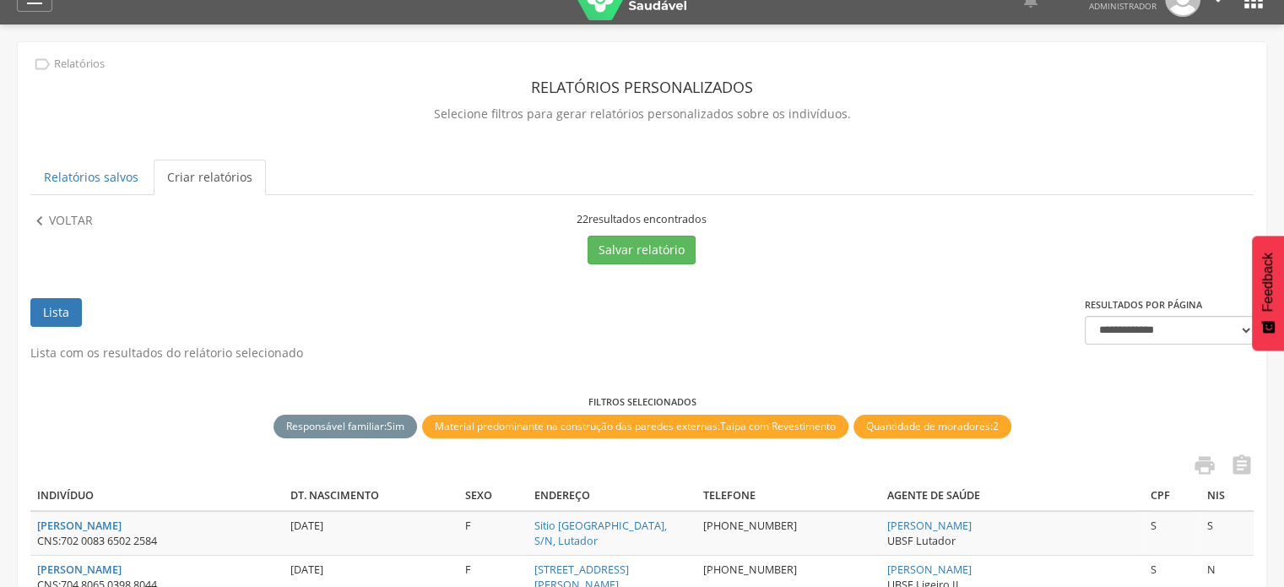
scroll to position [0, 0]
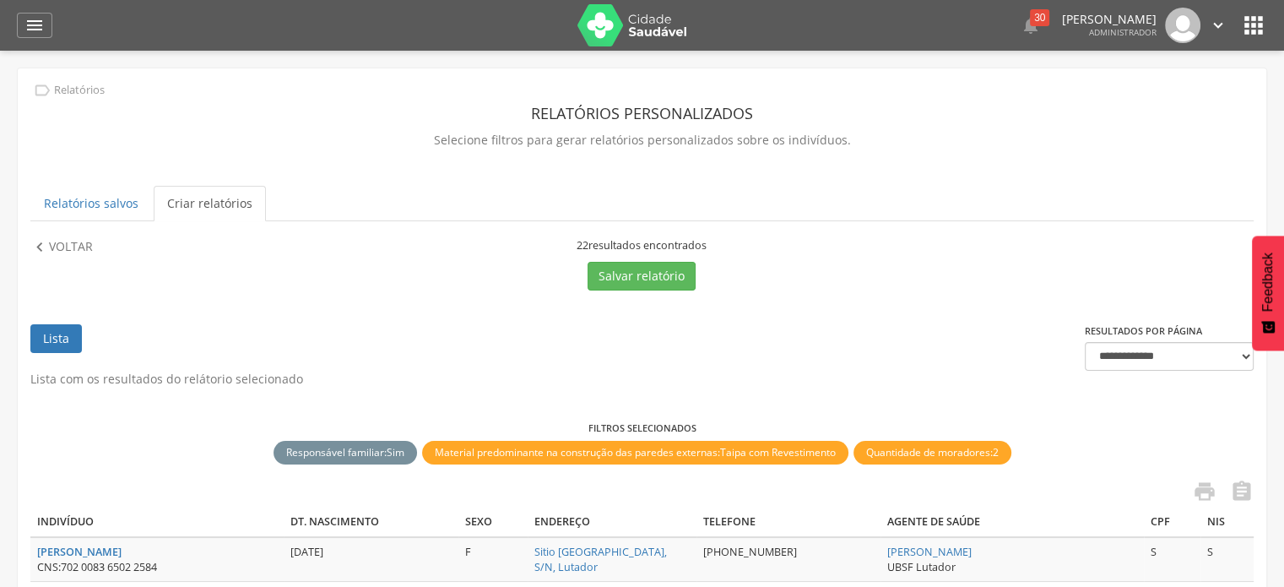
click at [1211, 507] on th "Nis" at bounding box center [1226, 522] width 53 height 30
click at [1208, 495] on icon "" at bounding box center [1204, 491] width 24 height 24
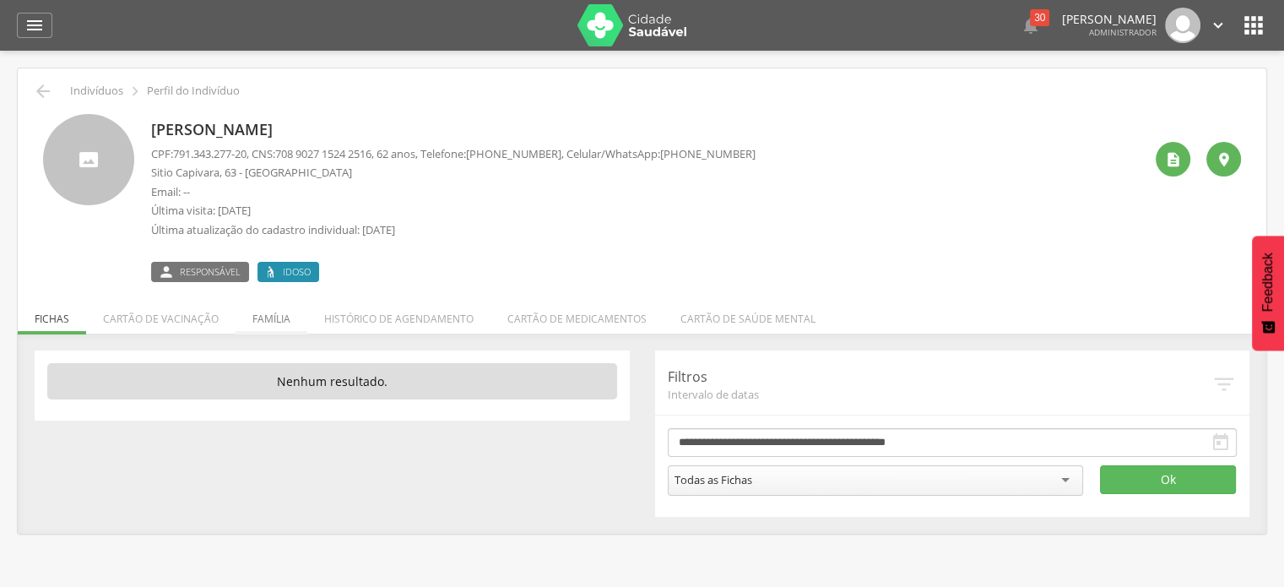
click at [264, 315] on li "Família" at bounding box center [271, 315] width 72 height 40
click at [1165, 164] on icon "" at bounding box center [1173, 159] width 17 height 17
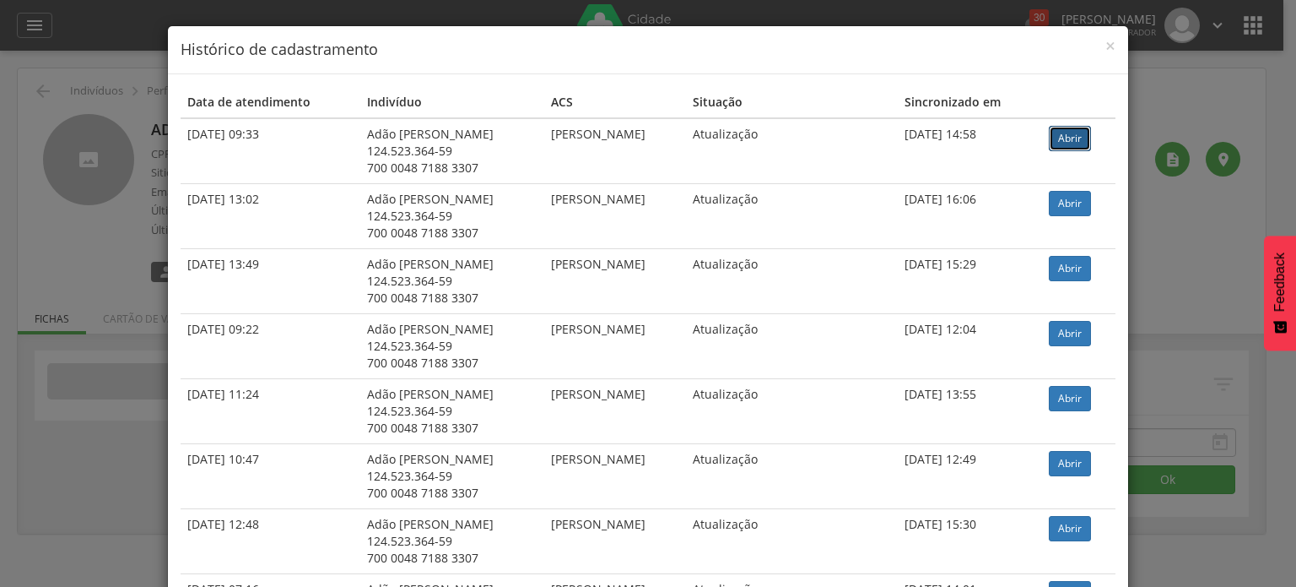
click at [1078, 141] on link "Abrir" at bounding box center [1070, 138] width 42 height 25
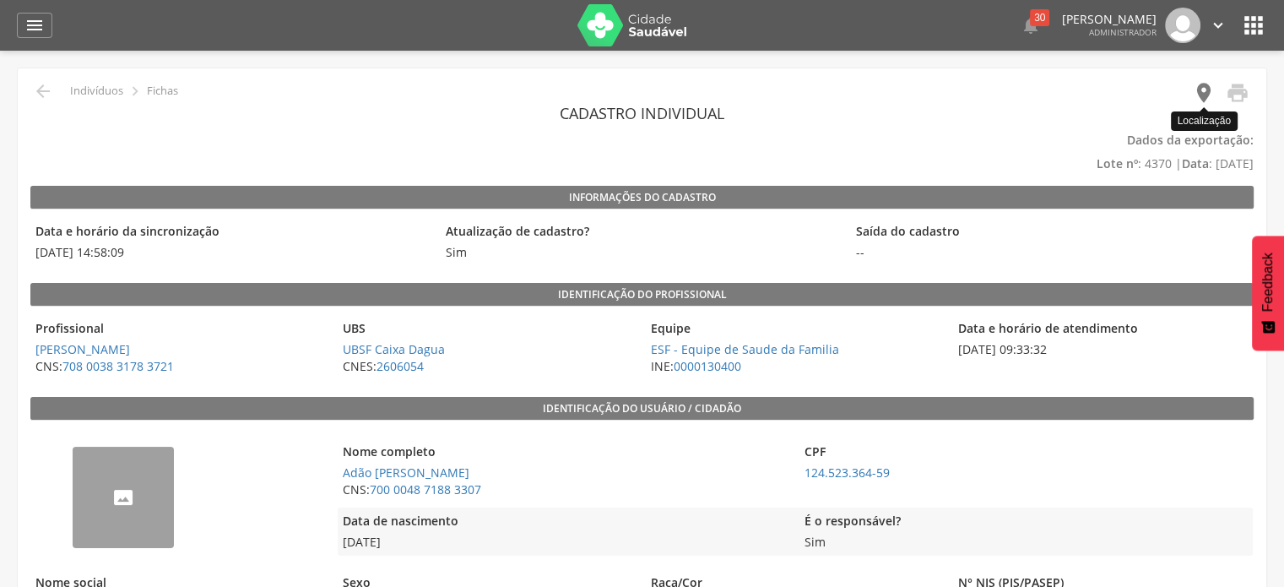
click at [1203, 95] on icon "" at bounding box center [1204, 93] width 24 height 24
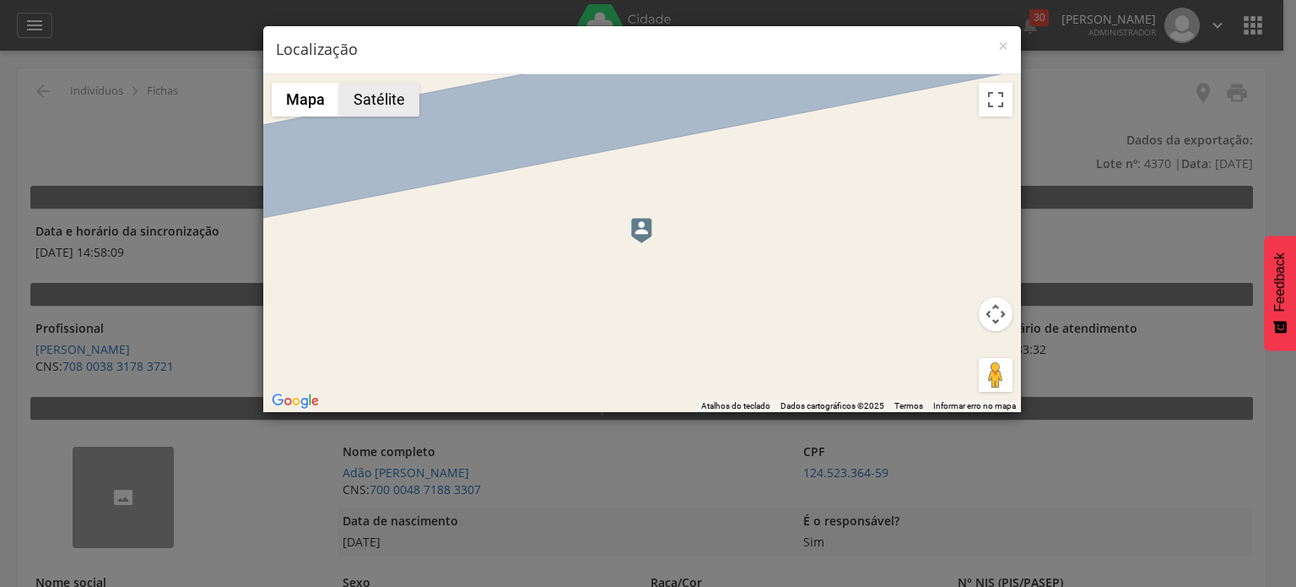
click at [385, 102] on button "Satélite" at bounding box center [379, 100] width 80 height 34
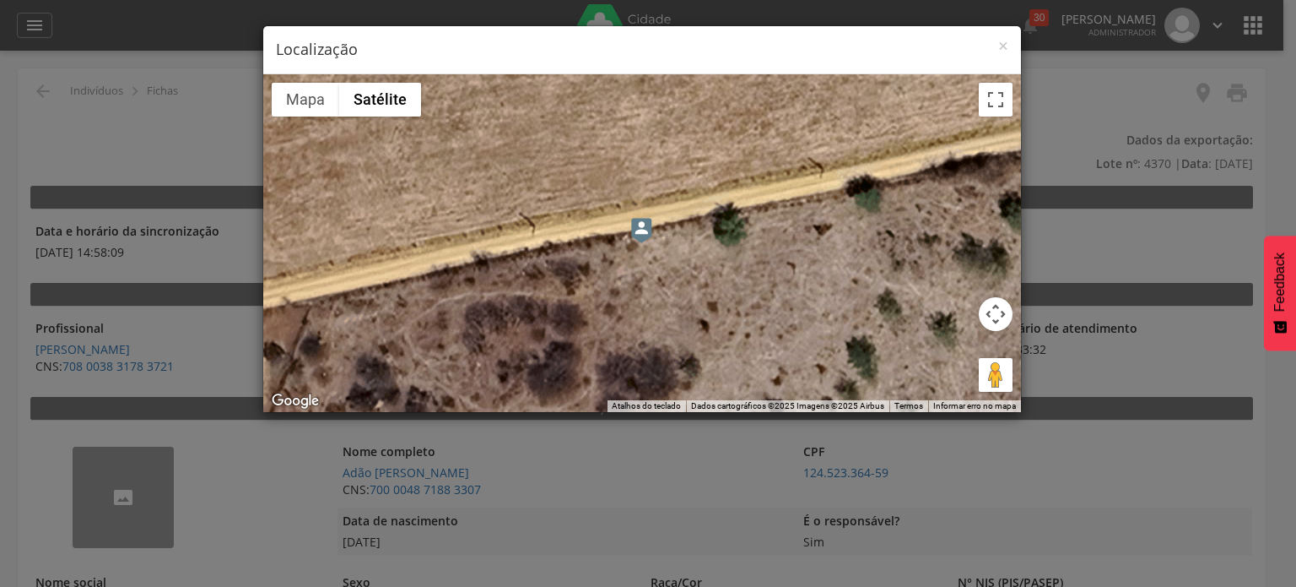
click at [637, 228] on img at bounding box center [641, 230] width 21 height 25
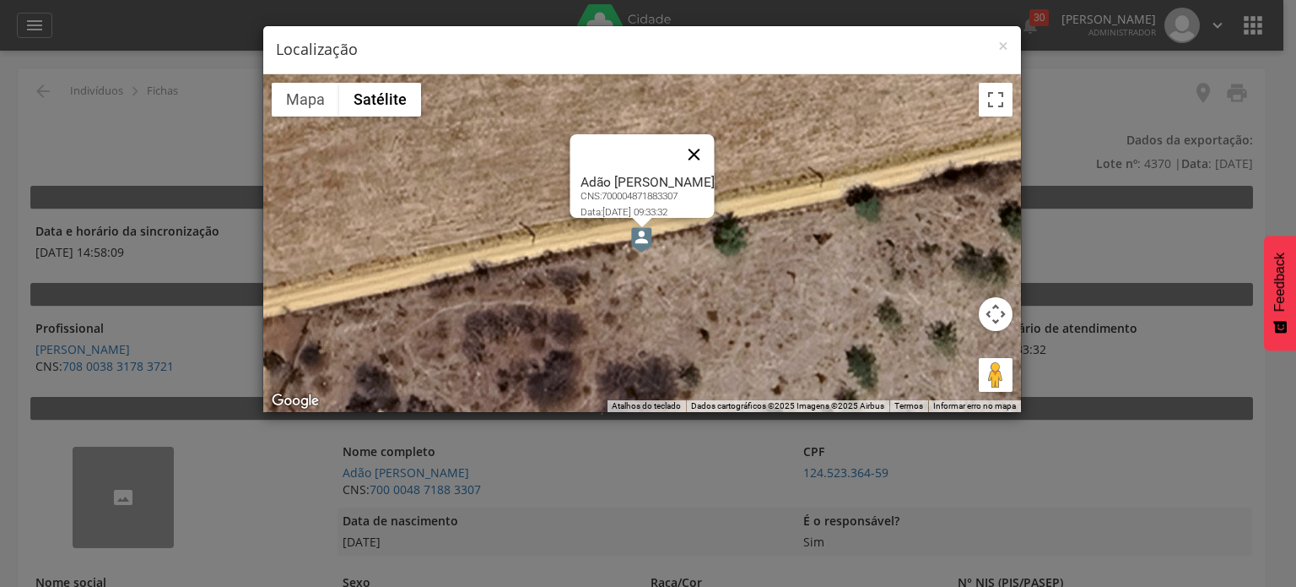
click at [702, 141] on button "Fechar" at bounding box center [693, 154] width 41 height 41
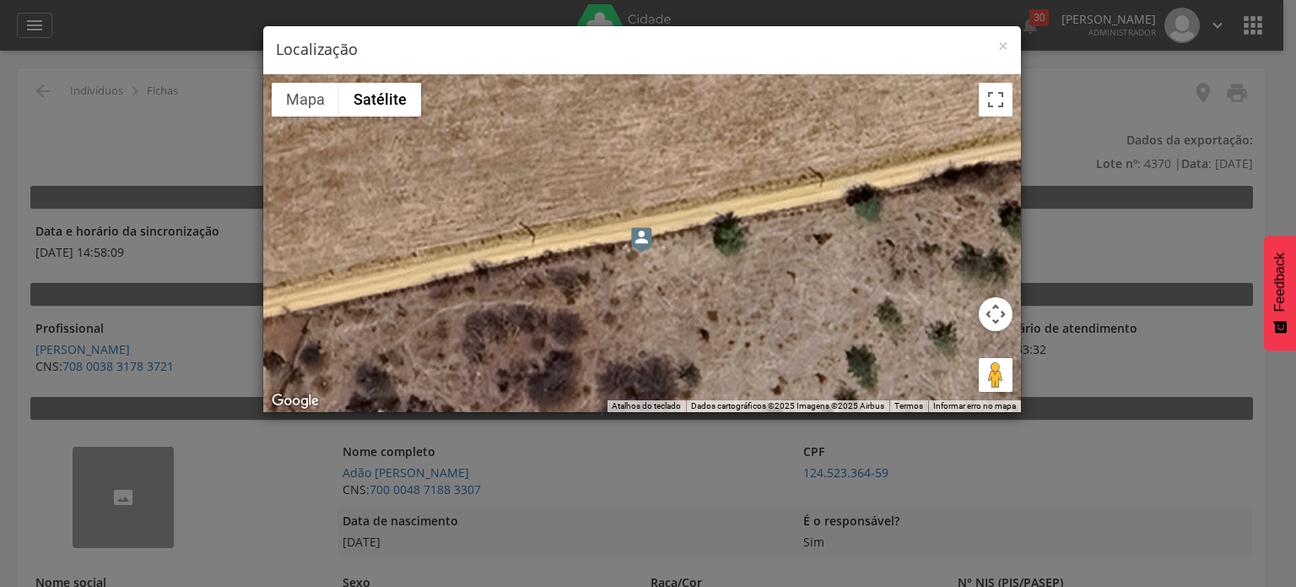
click at [648, 246] on img at bounding box center [641, 239] width 21 height 25
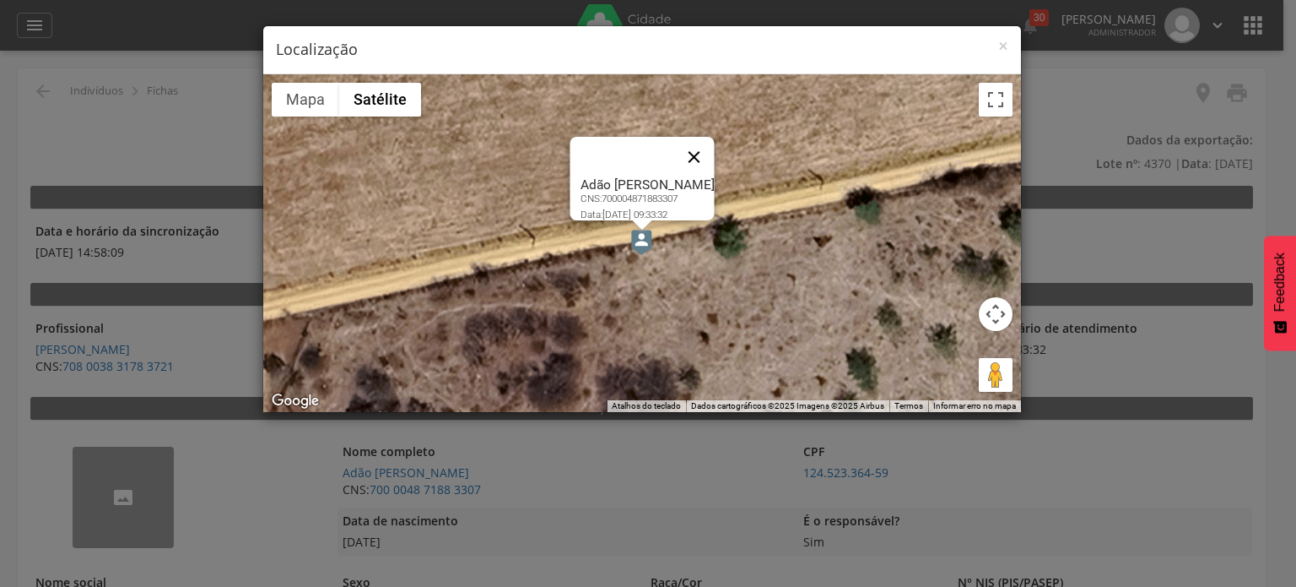
click at [703, 150] on button "Fechar" at bounding box center [693, 157] width 41 height 41
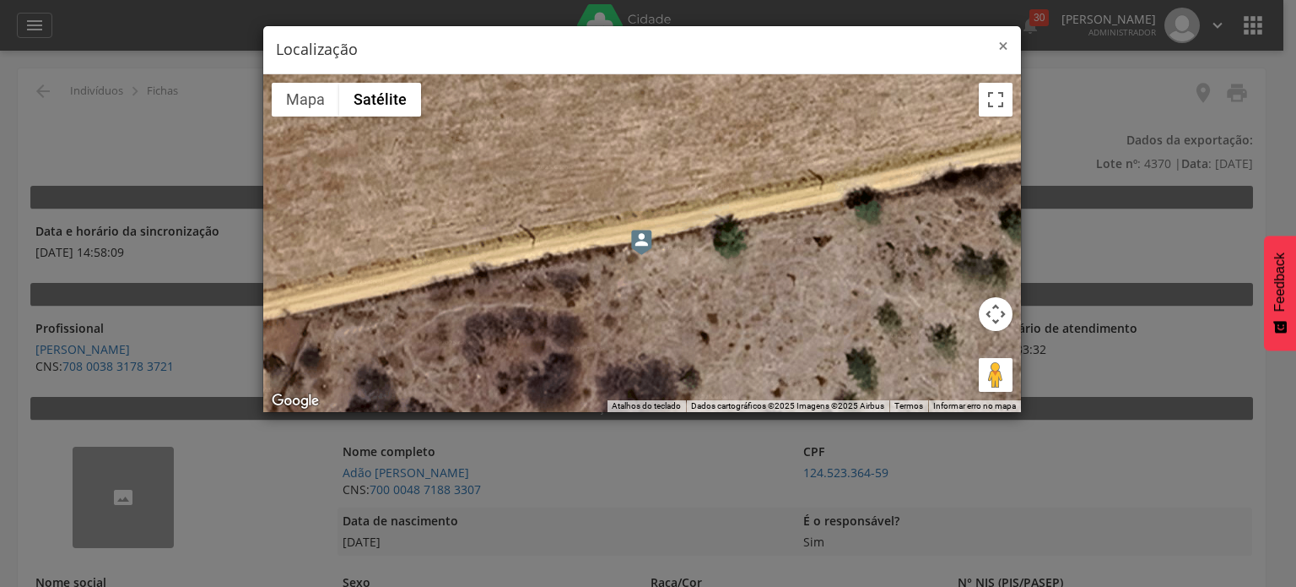
click at [1002, 43] on span "×" at bounding box center [1003, 46] width 10 height 24
